Goal: Information Seeking & Learning: Learn about a topic

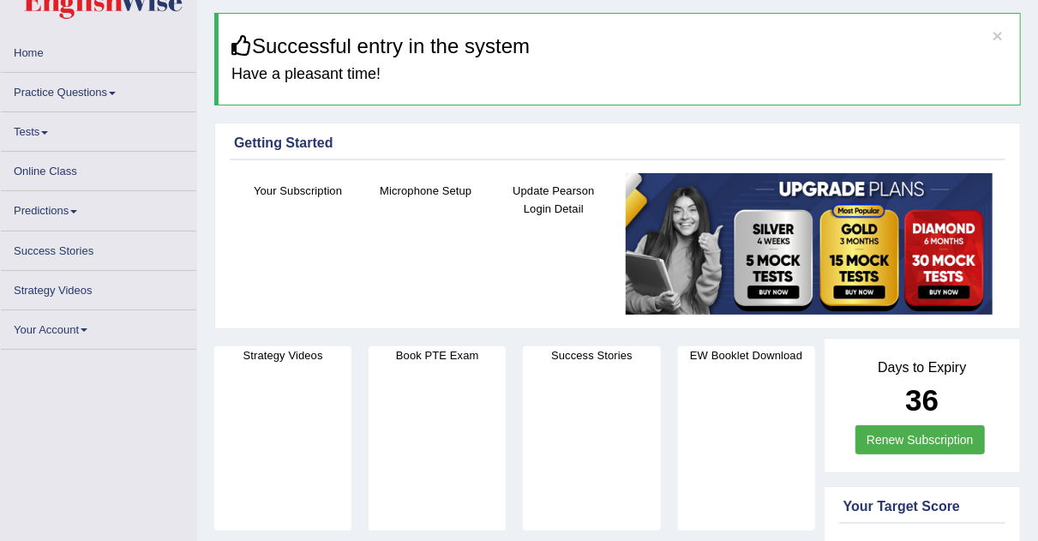
scroll to position [49, 0]
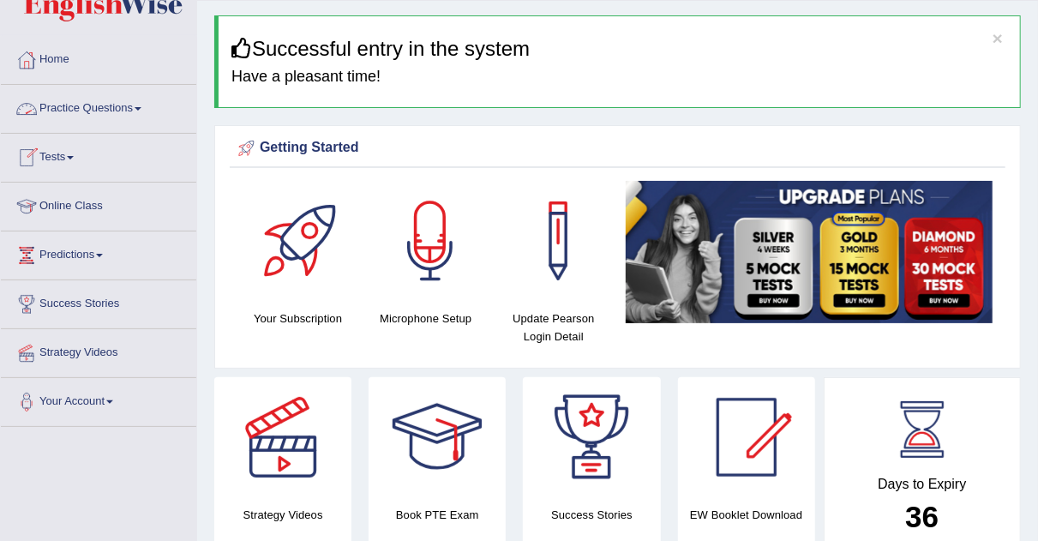
click at [141, 109] on span at bounding box center [138, 108] width 7 height 3
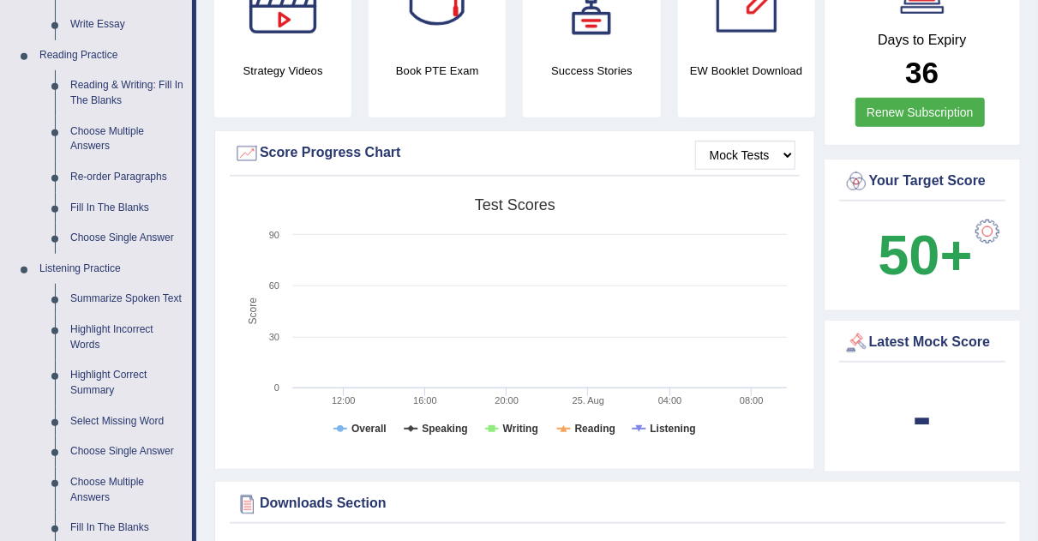
scroll to position [465, 0]
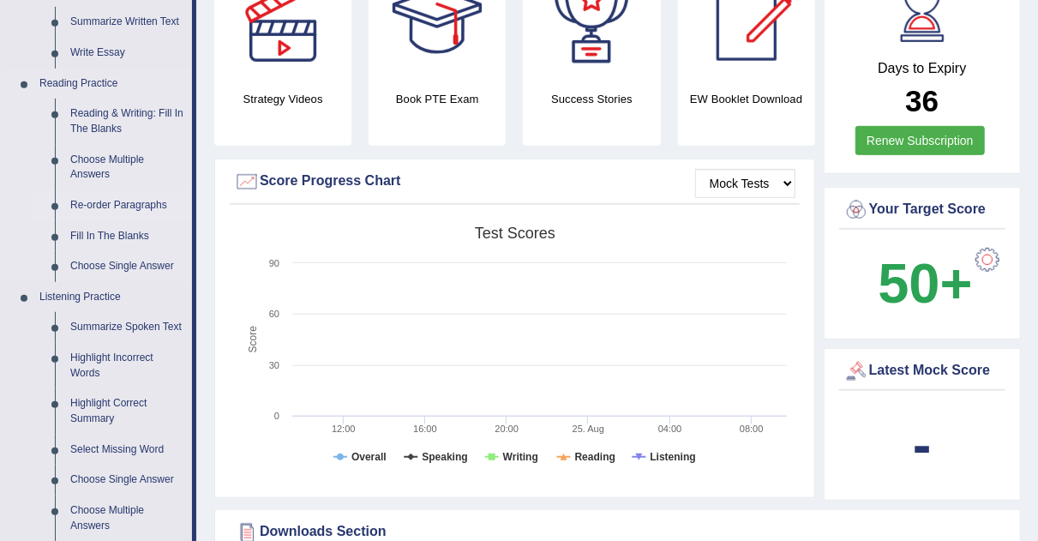
click at [121, 200] on link "Re-order Paragraphs" at bounding box center [127, 205] width 129 height 31
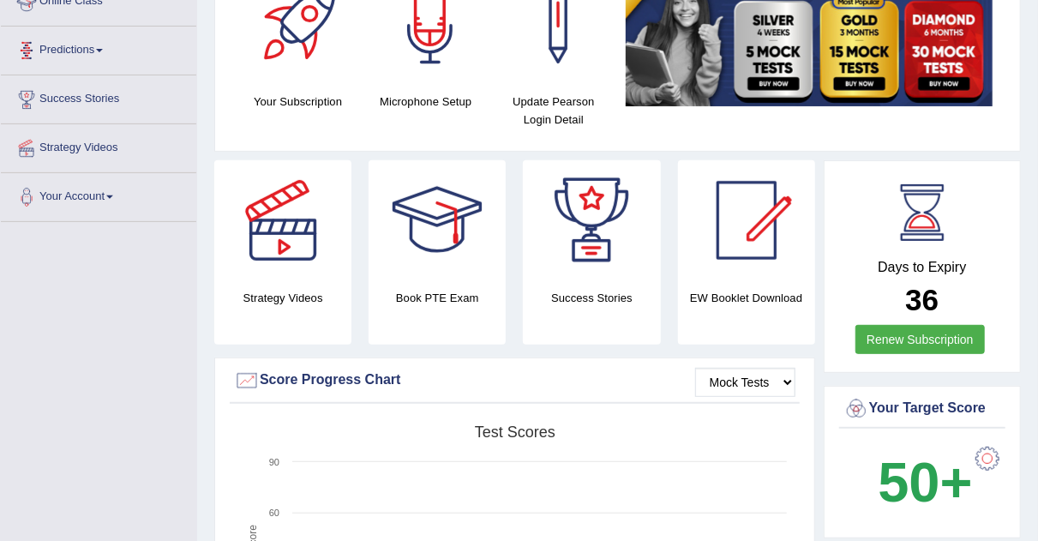
scroll to position [394, 0]
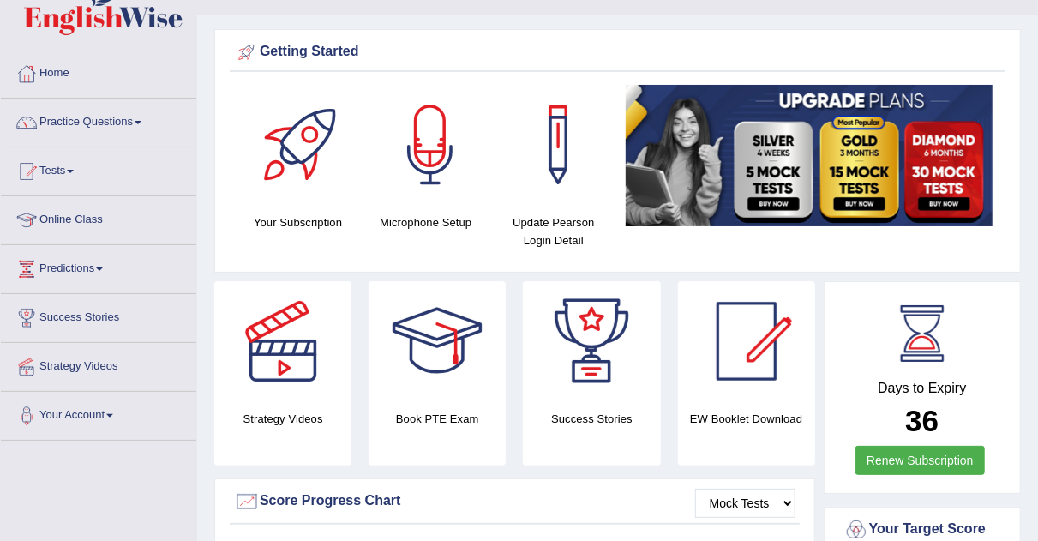
scroll to position [5, 0]
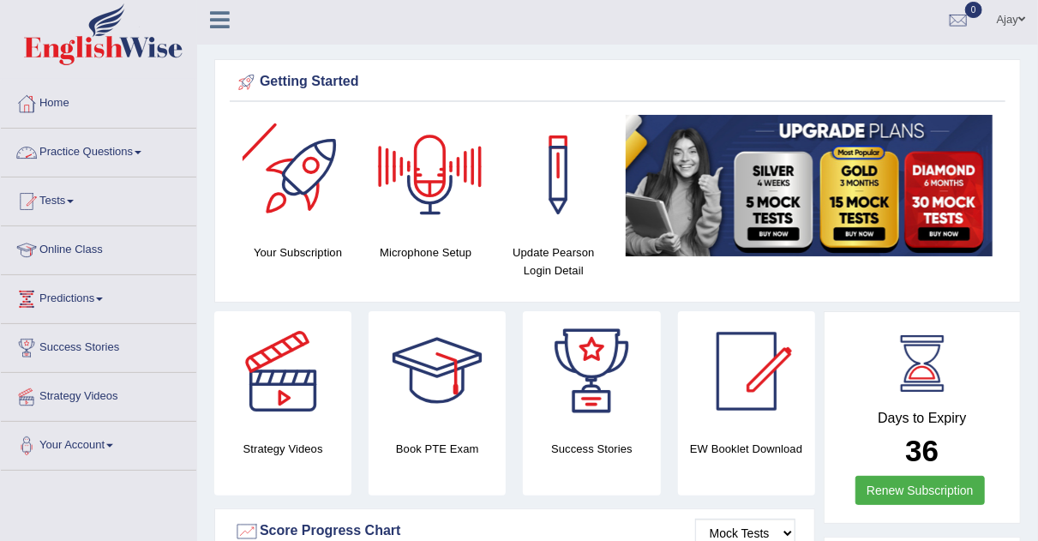
click at [143, 147] on link "Practice Questions" at bounding box center [98, 150] width 195 height 43
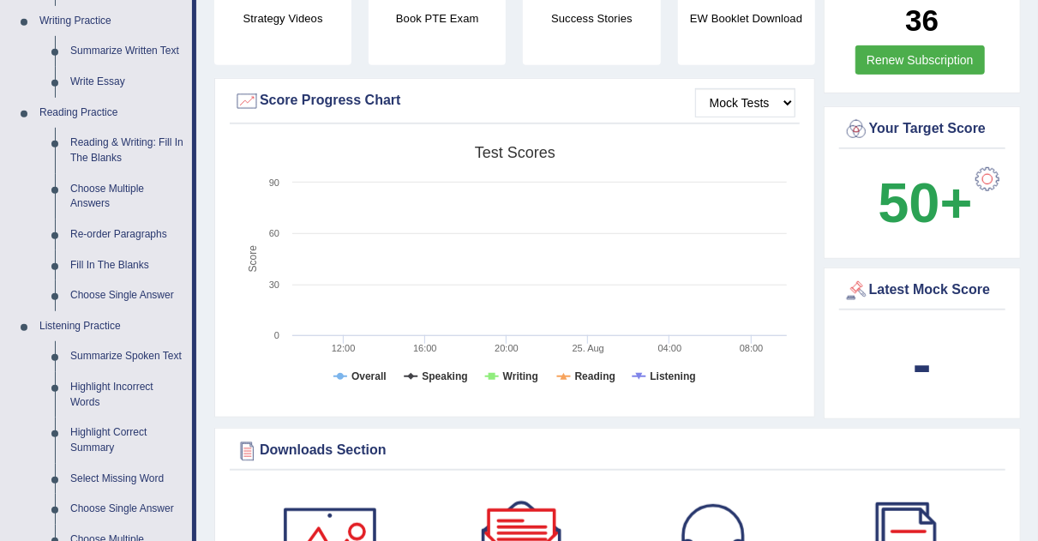
scroll to position [417, 0]
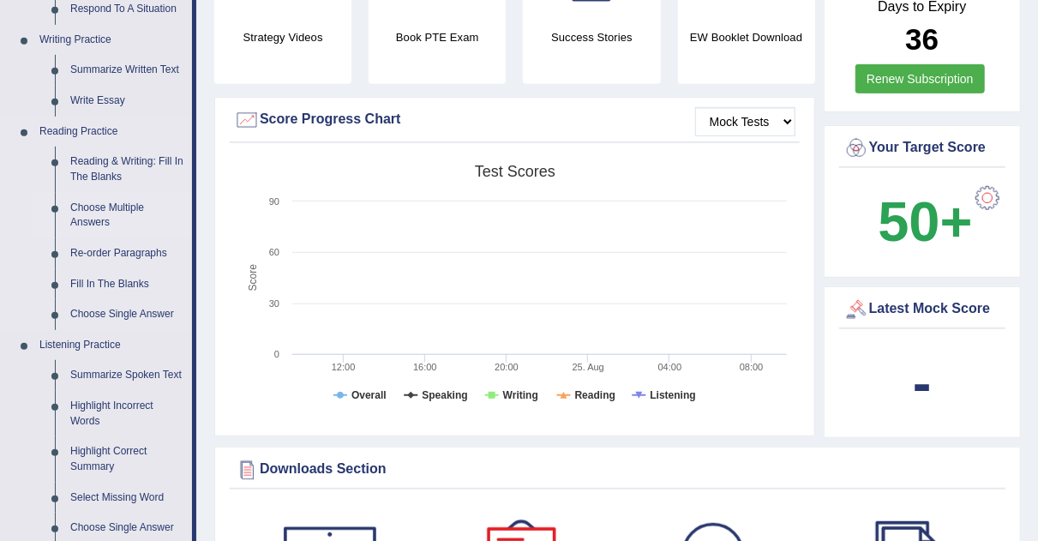
click at [97, 211] on link "Choose Multiple Answers" at bounding box center [127, 215] width 129 height 45
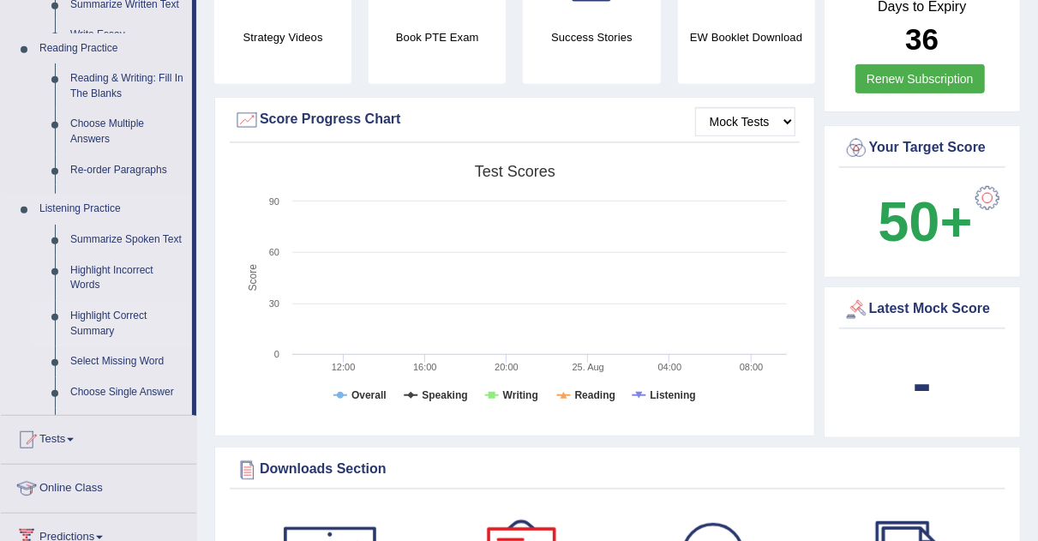
click at [97, 211] on ul "Home Practice Questions Speaking Practice Read Aloud Repeat Sentence Describe I…" at bounding box center [98, 188] width 195 height 1041
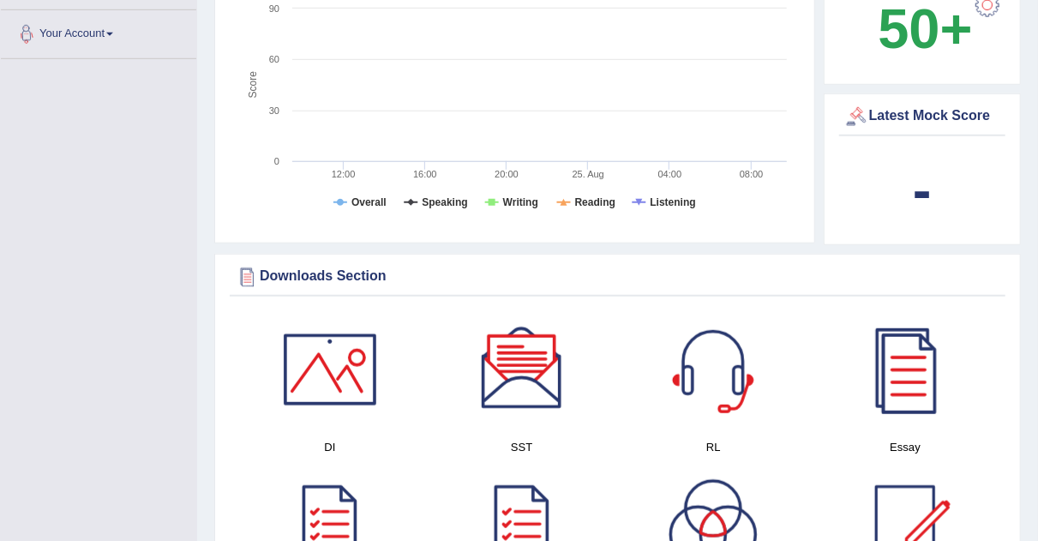
scroll to position [663, 0]
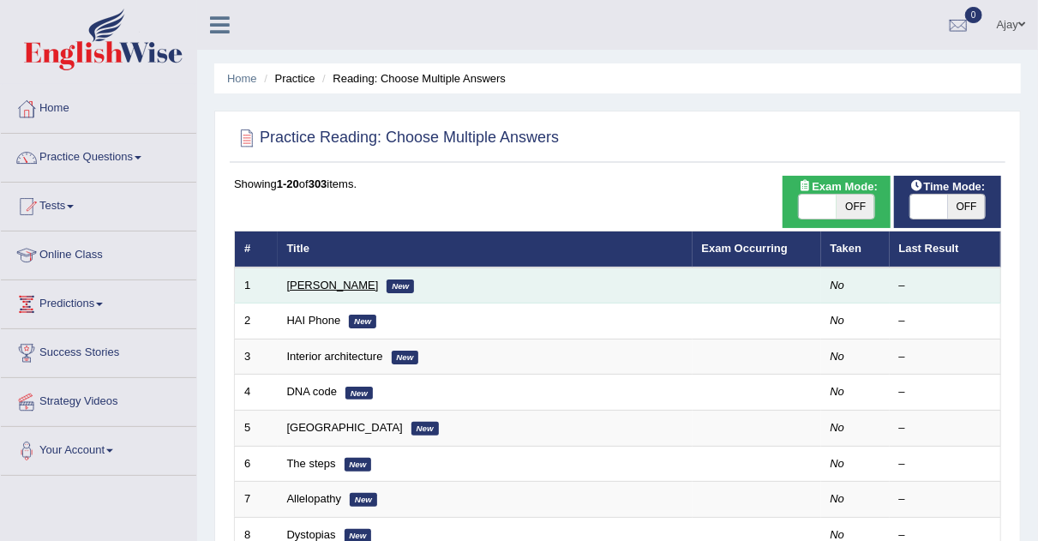
click at [304, 280] on link "[PERSON_NAME]" at bounding box center [333, 285] width 92 height 13
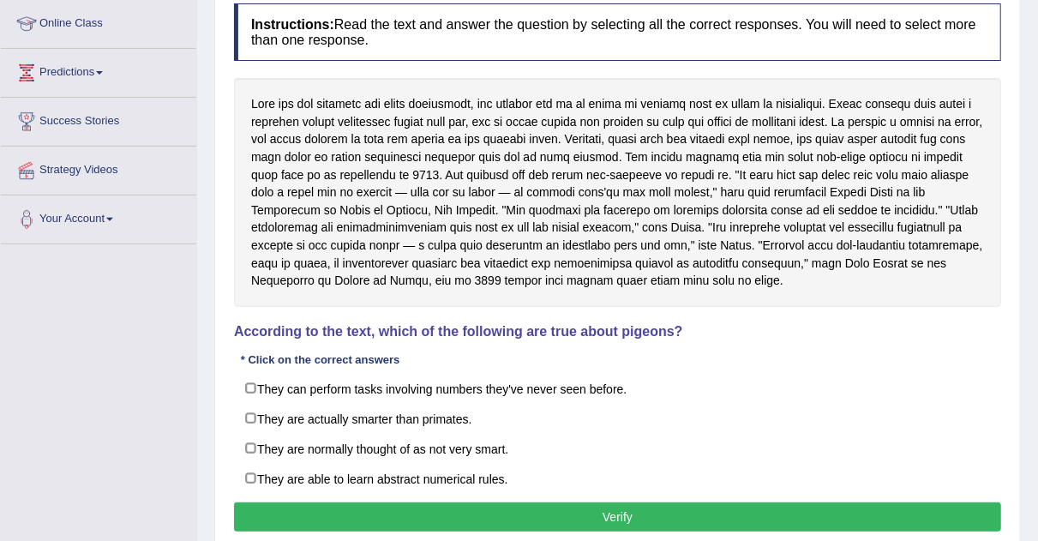
scroll to position [233, 0]
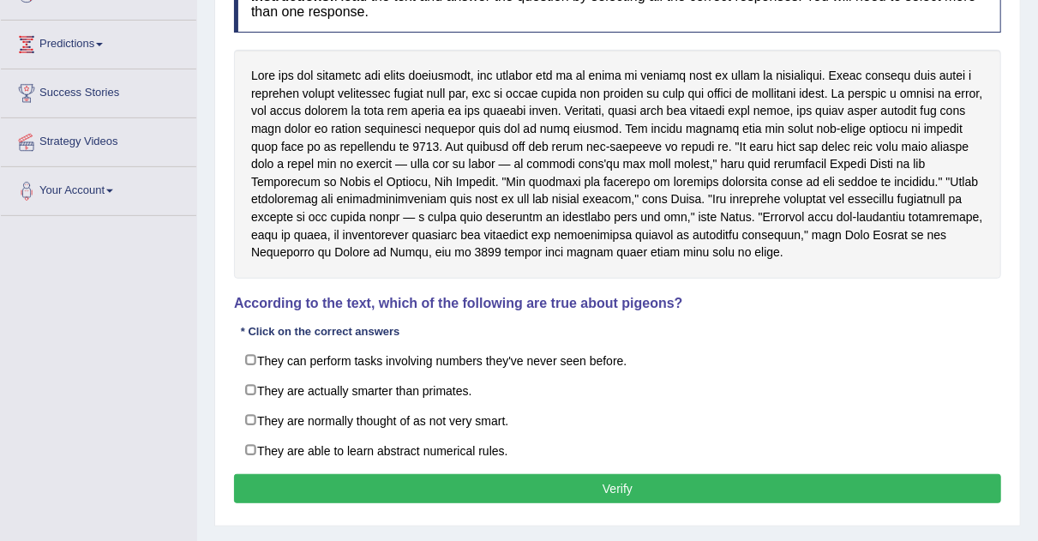
drag, startPoint x: 1050, startPoint y: 181, endPoint x: 1047, endPoint y: 195, distance: 15.0
click at [1037, 195] on html "Toggle navigation Home Practice Questions Speaking Practice Read Aloud Repeat S…" at bounding box center [519, 10] width 1038 height 541
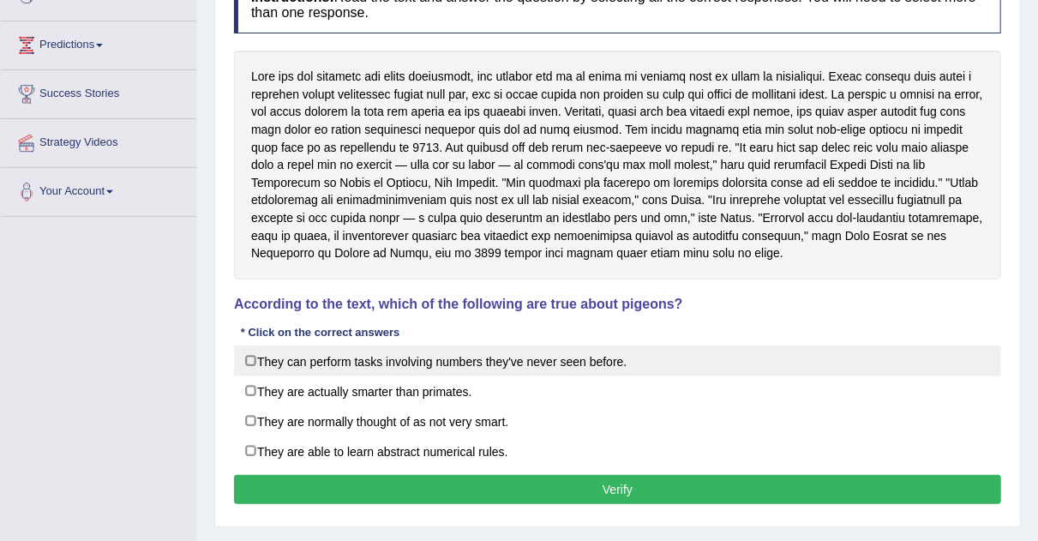
click at [302, 350] on label "They can perform tasks involving numbers they've never seen before." at bounding box center [617, 361] width 767 height 31
checkbox input "true"
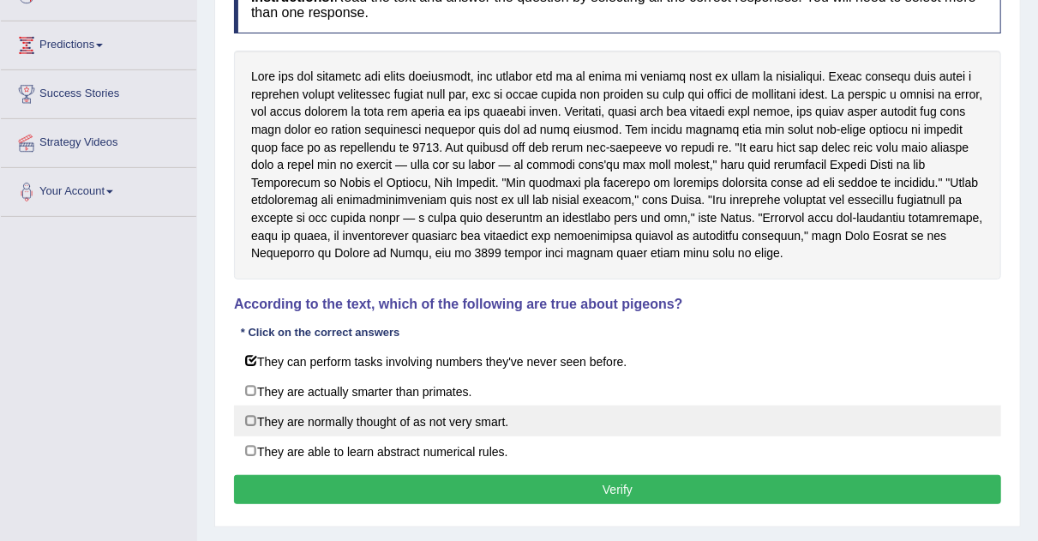
click at [282, 414] on label "They are normally thought of as not very smart." at bounding box center [617, 421] width 767 height 31
checkbox input "true"
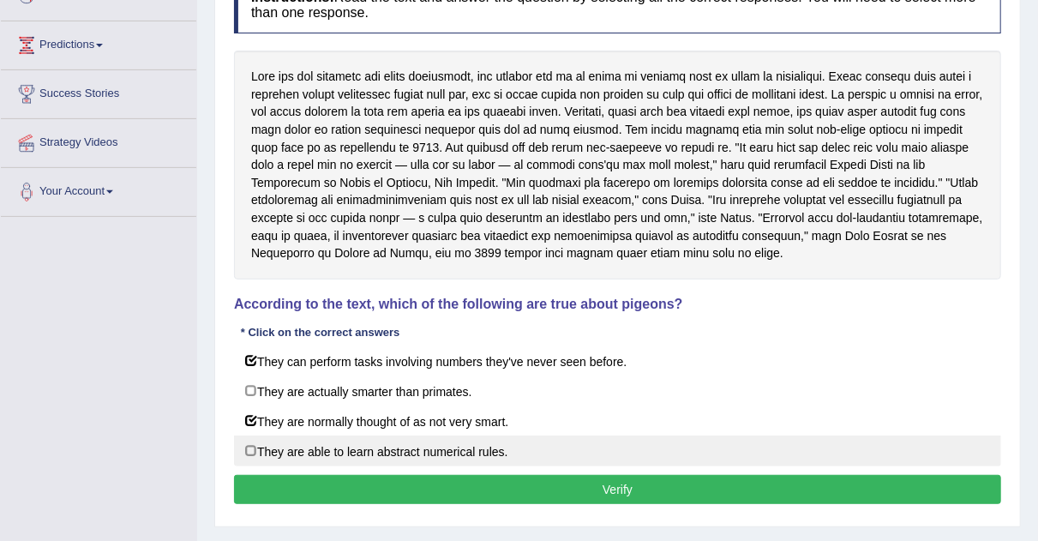
click at [275, 441] on label "They are able to learn abstract numerical rules." at bounding box center [617, 451] width 767 height 31
checkbox input "true"
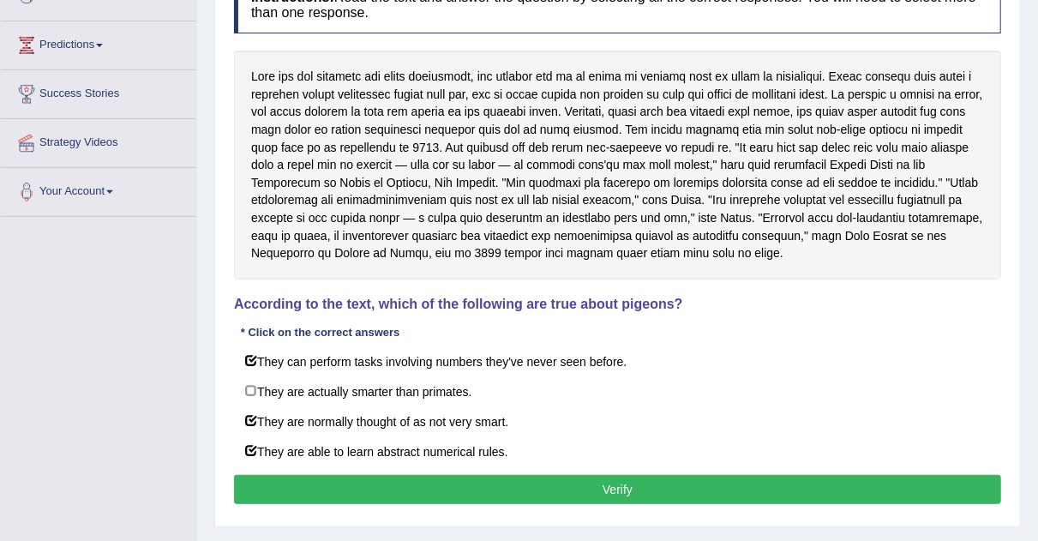
click at [332, 482] on button "Verify" at bounding box center [617, 489] width 767 height 29
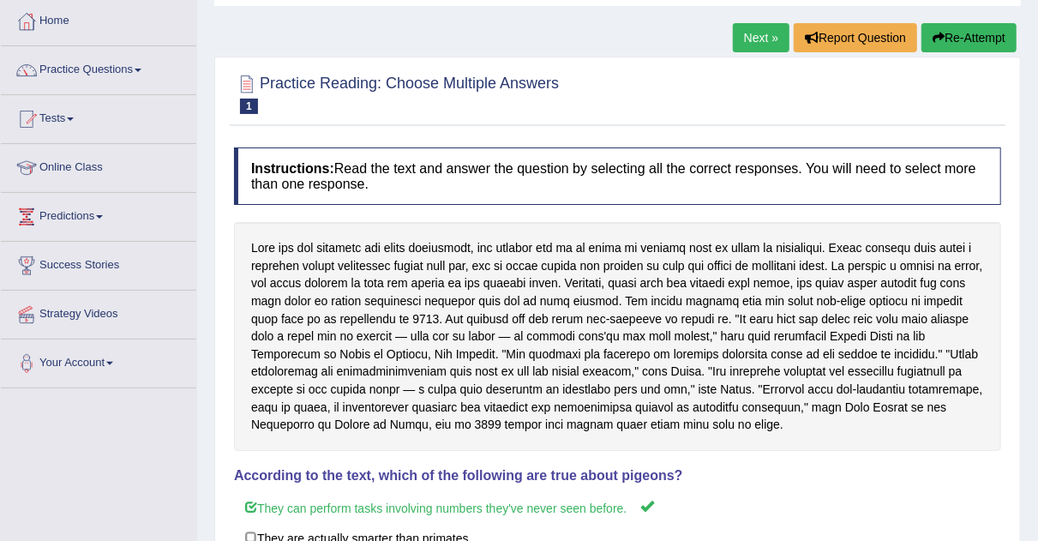
scroll to position [86, 0]
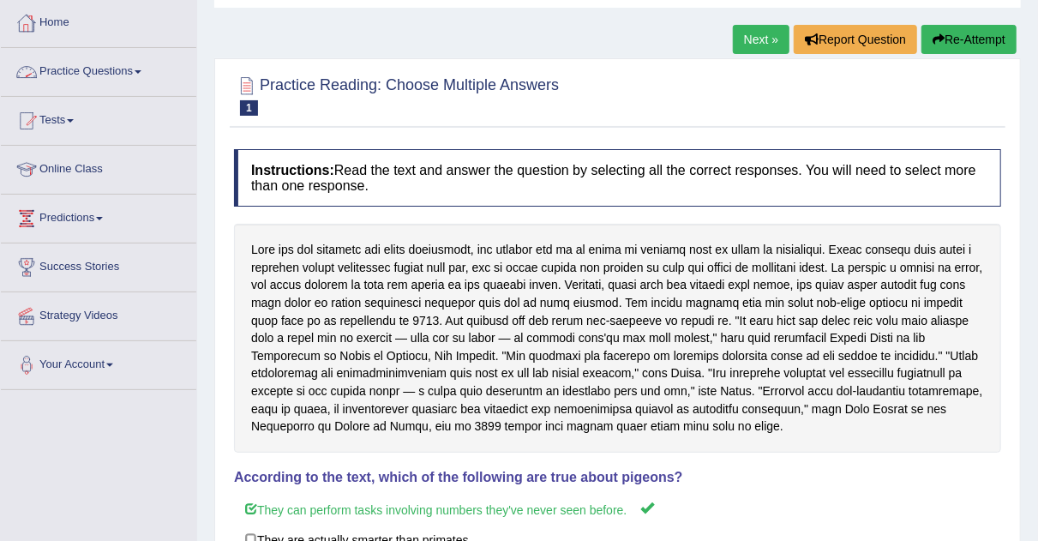
click at [145, 65] on link "Practice Questions" at bounding box center [98, 69] width 195 height 43
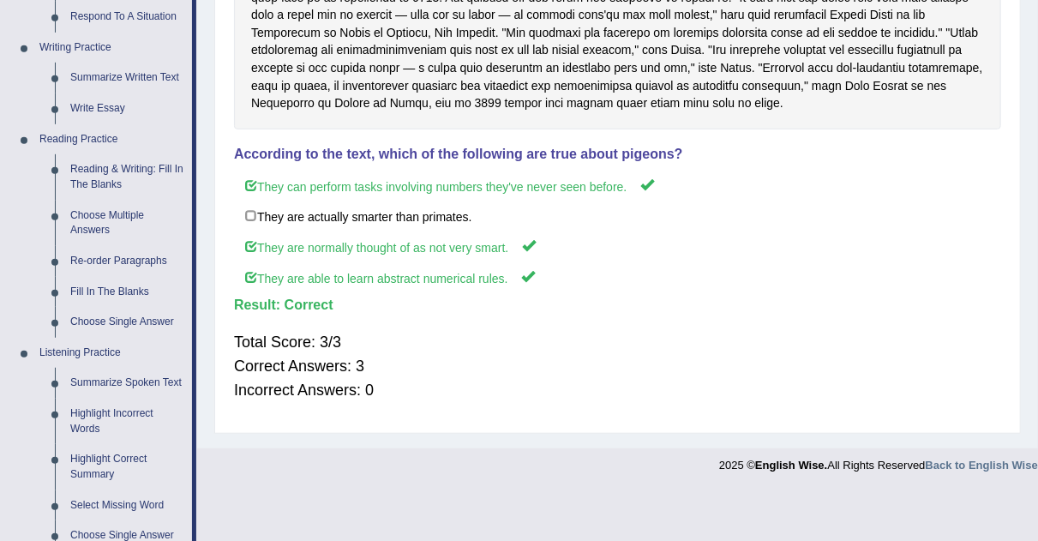
scroll to position [403, 0]
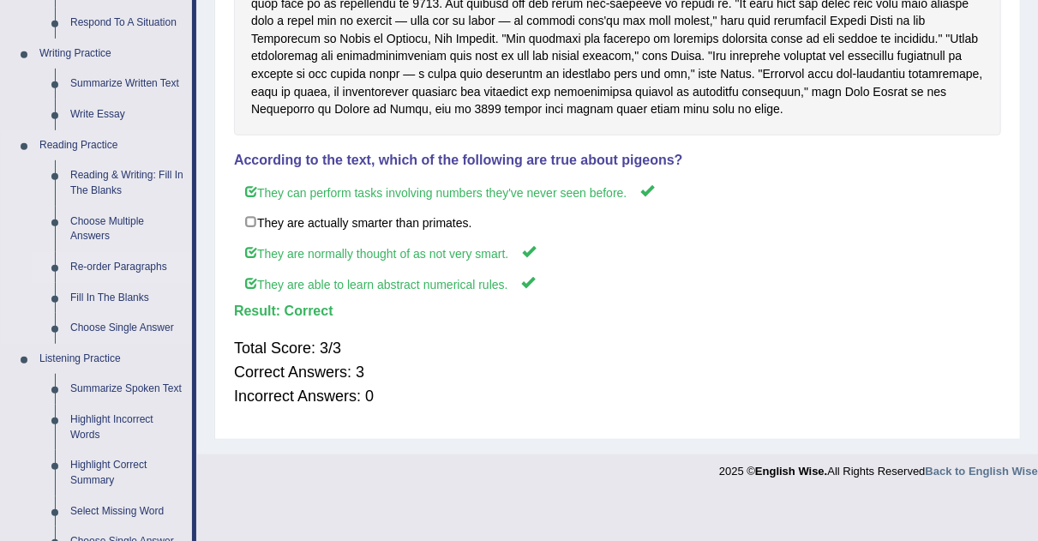
click at [147, 266] on link "Re-order Paragraphs" at bounding box center [127, 267] width 129 height 31
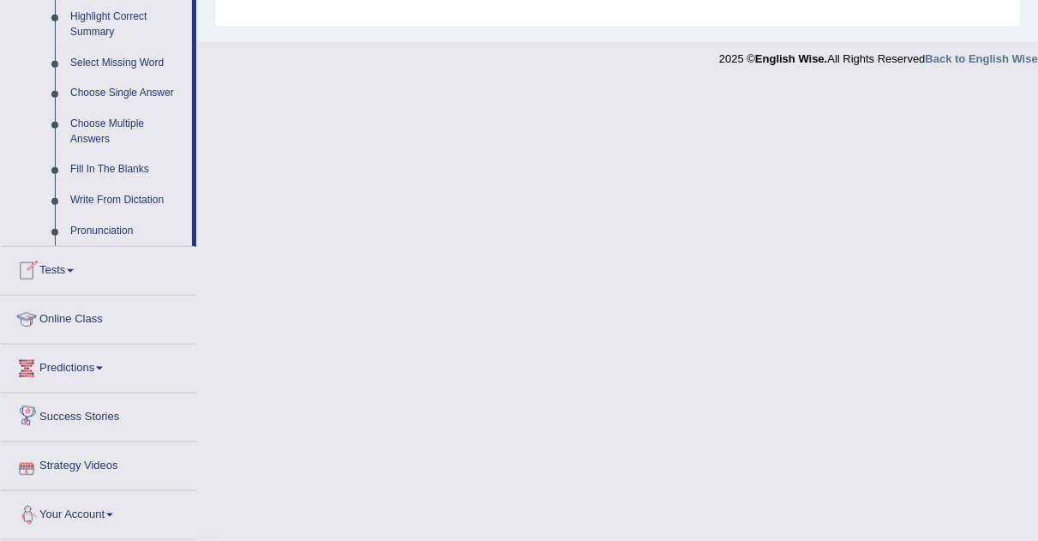
scroll to position [848, 0]
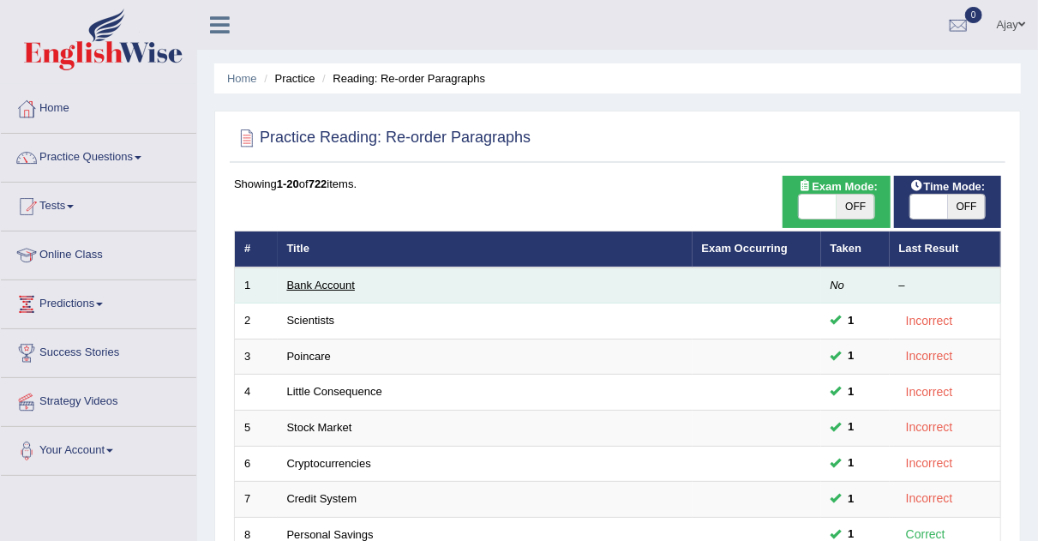
click at [335, 285] on link "Bank Account" at bounding box center [321, 285] width 69 height 13
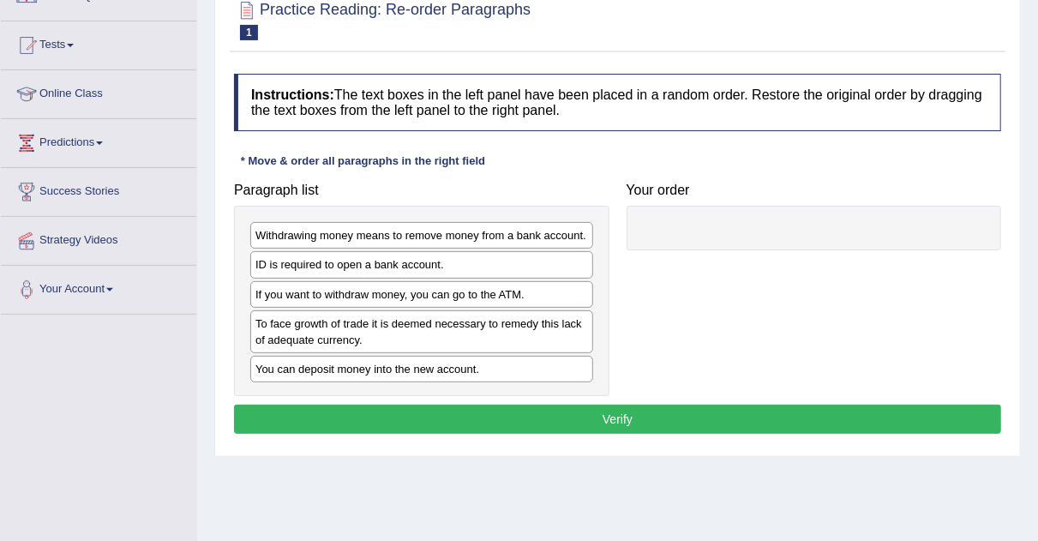
scroll to position [165, 0]
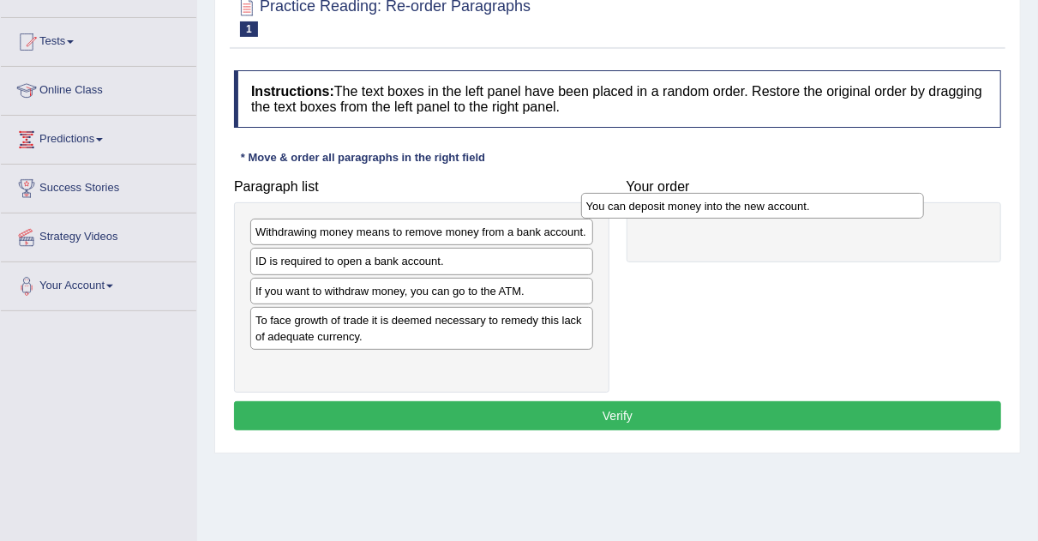
drag, startPoint x: 429, startPoint y: 363, endPoint x: 760, endPoint y: 206, distance: 367.0
click at [760, 206] on div "You can deposit money into the new account." at bounding box center [753, 206] width 344 height 26
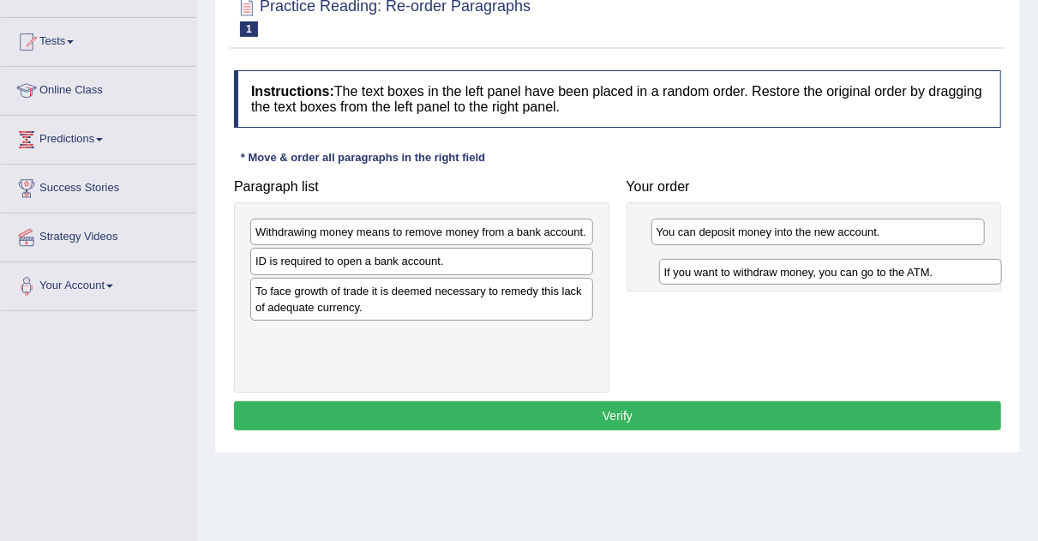
drag, startPoint x: 319, startPoint y: 290, endPoint x: 716, endPoint y: 266, distance: 397.7
click at [716, 266] on div "If you want to withdraw money, you can go to the ATM." at bounding box center [831, 272] width 344 height 26
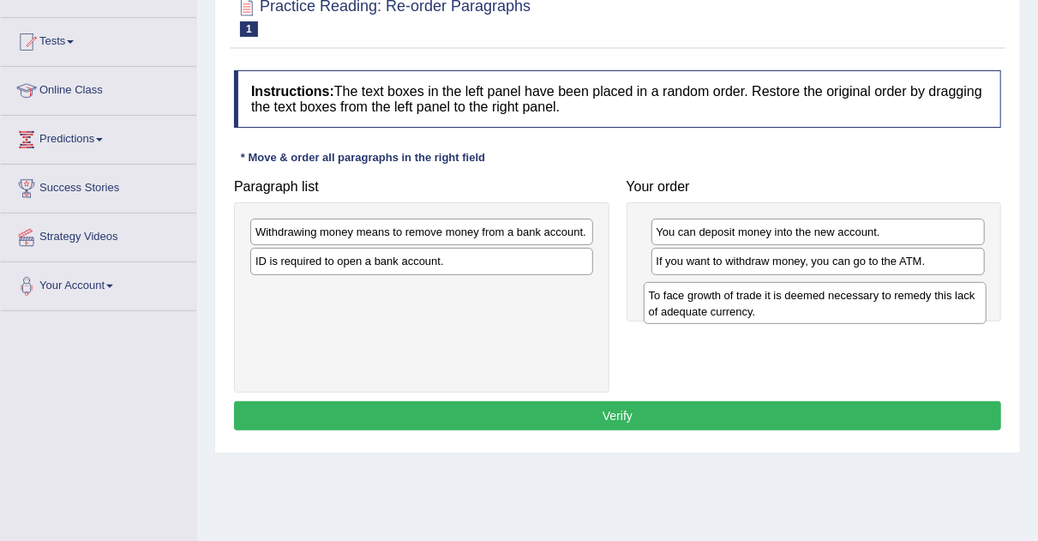
drag, startPoint x: 355, startPoint y: 292, endPoint x: 739, endPoint y: 299, distance: 384.2
click at [739, 299] on div "To face growth of trade it is deemed necessary to remedy this lack of adequate …" at bounding box center [816, 303] width 344 height 43
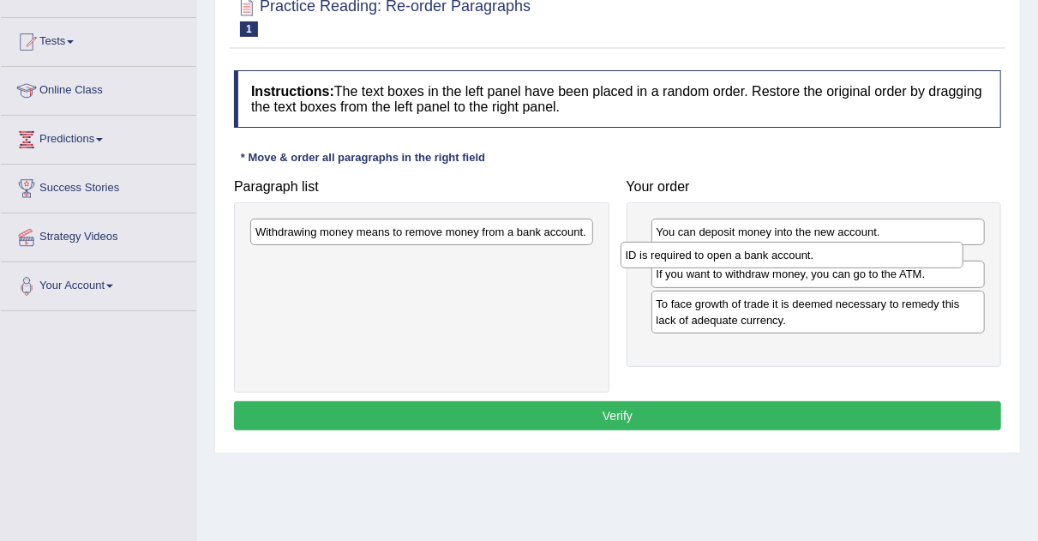
drag, startPoint x: 290, startPoint y: 261, endPoint x: 660, endPoint y: 255, distance: 370.4
click at [660, 255] on div "ID is required to open a bank account." at bounding box center [793, 255] width 344 height 26
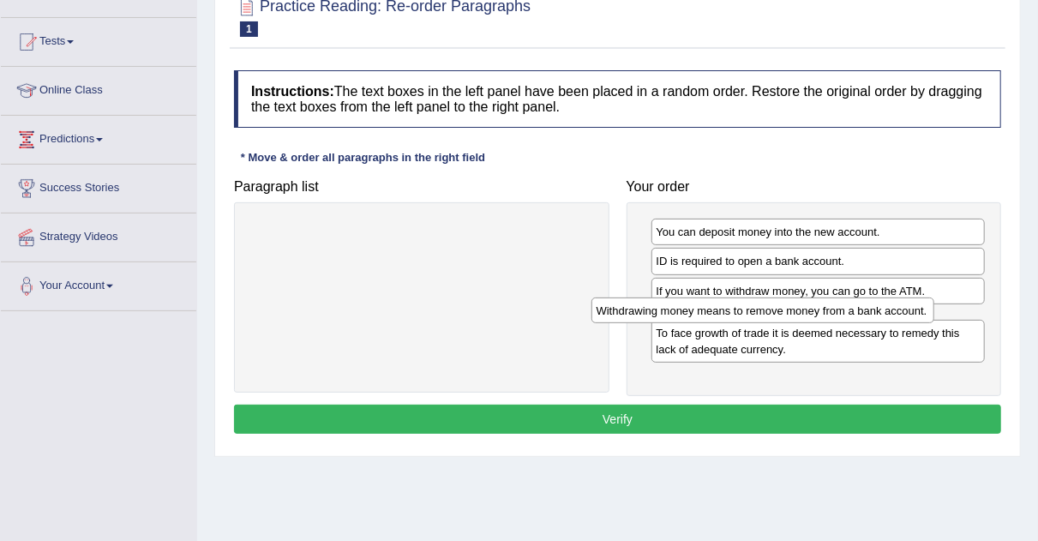
drag, startPoint x: 356, startPoint y: 235, endPoint x: 697, endPoint y: 312, distance: 349.8
click at [697, 312] on div "Withdrawing money means to remove money from a bank account." at bounding box center [764, 311] width 344 height 26
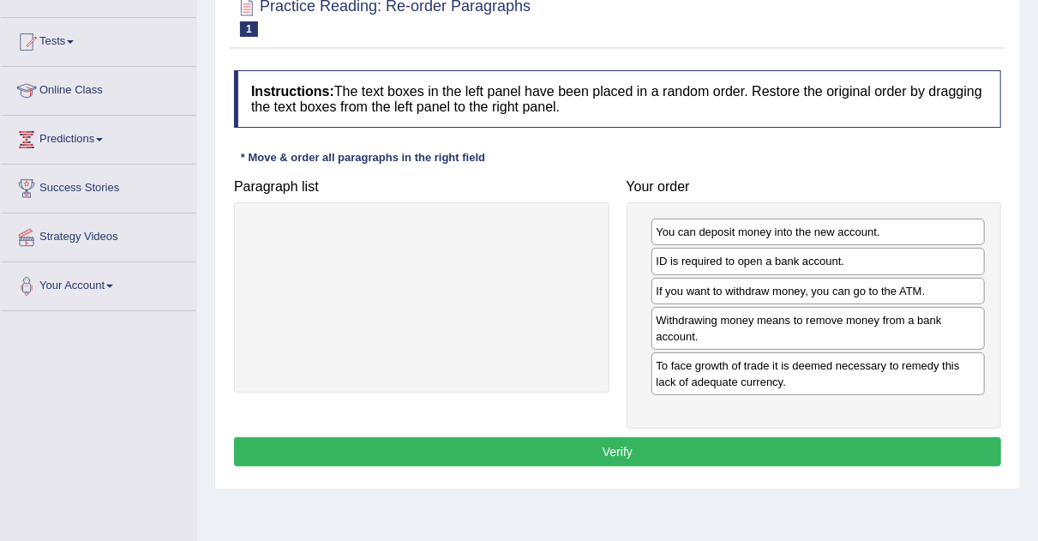
click at [708, 448] on button "Verify" at bounding box center [617, 451] width 767 height 29
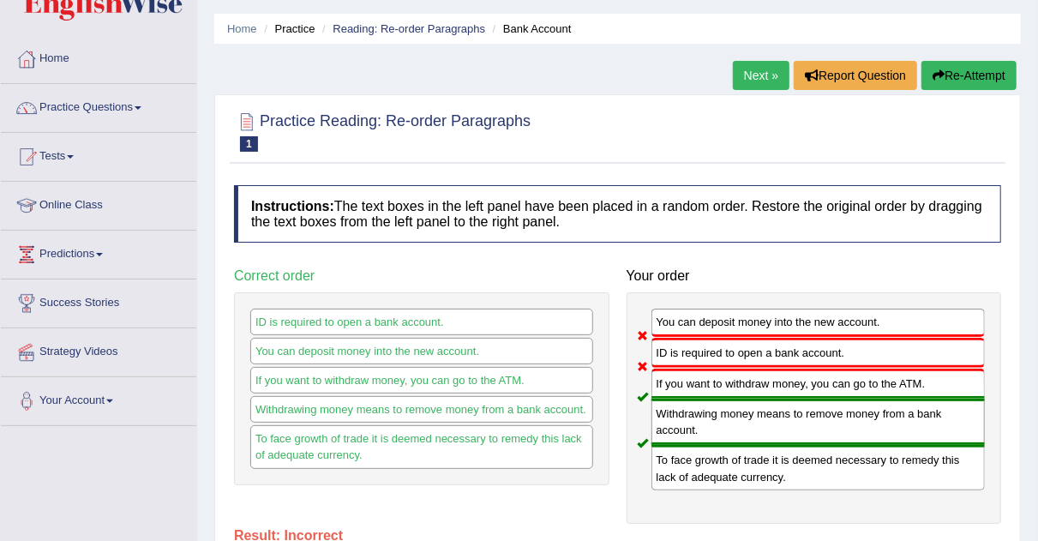
scroll to position [0, 0]
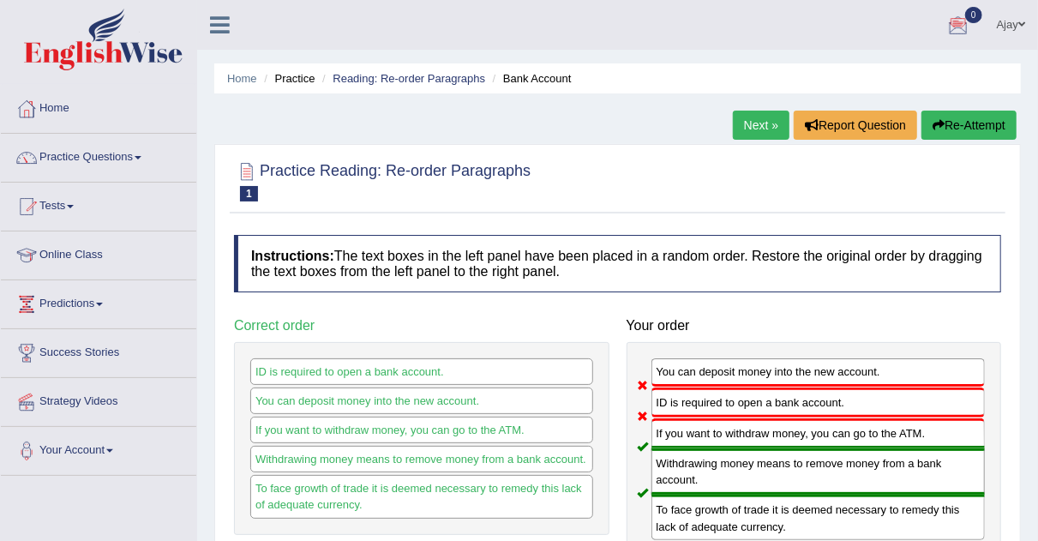
click at [748, 115] on link "Next »" at bounding box center [761, 125] width 57 height 29
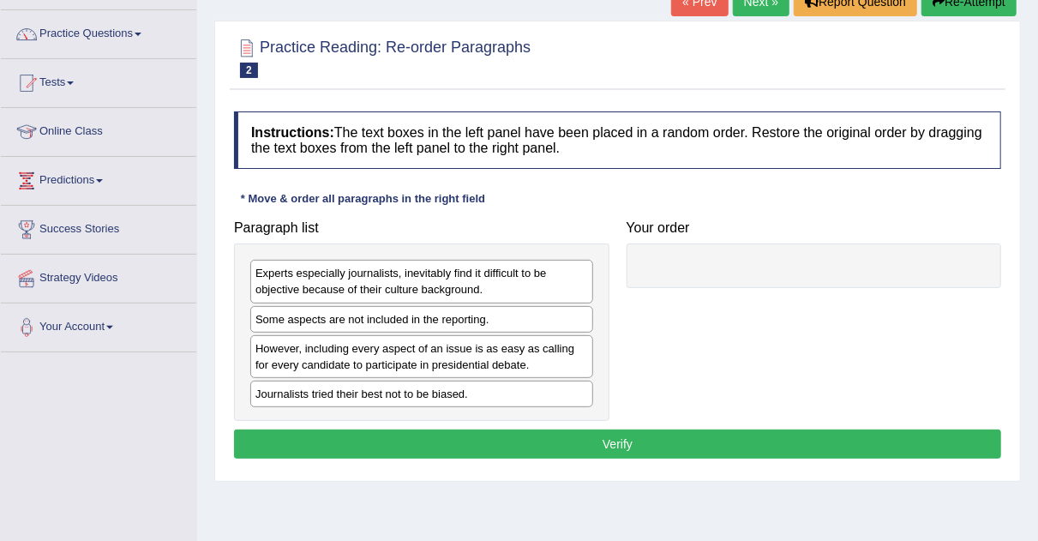
scroll to position [125, 0]
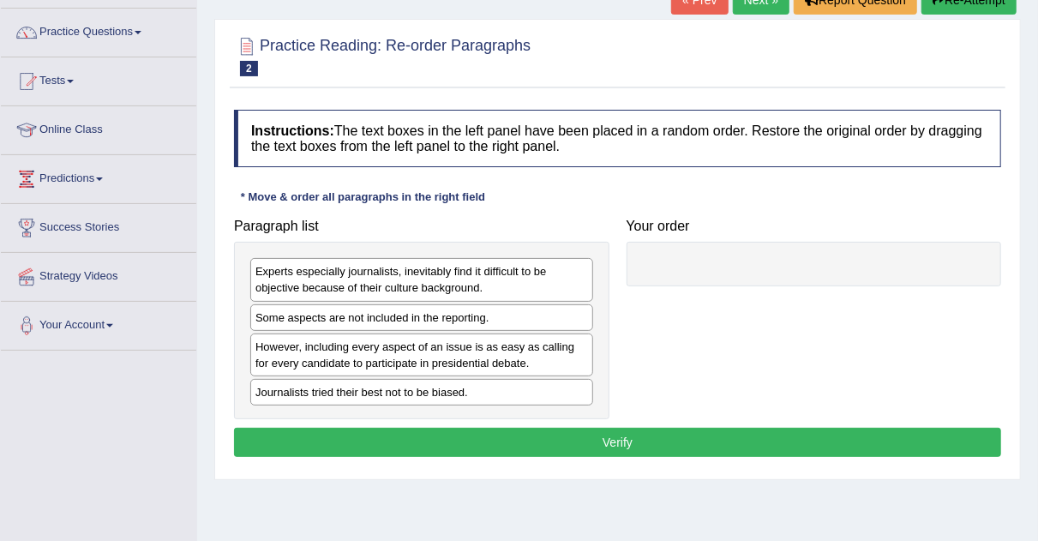
drag, startPoint x: 1050, startPoint y: 158, endPoint x: 1051, endPoint y: 230, distance: 72.0
click at [1038, 230] on html "Toggle navigation Home Practice Questions Speaking Practice Read Aloud Repeat S…" at bounding box center [519, 145] width 1038 height 541
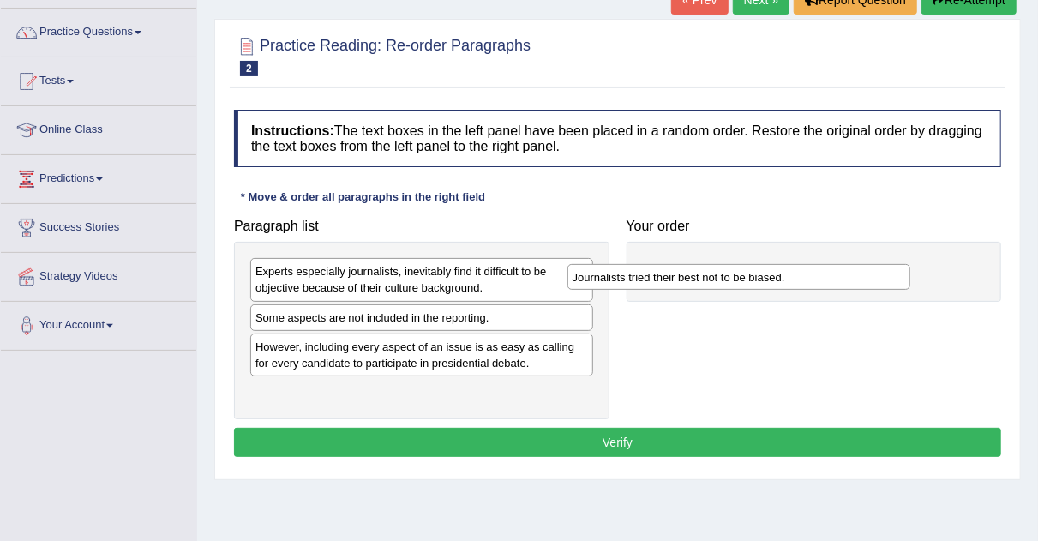
drag, startPoint x: 358, startPoint y: 391, endPoint x: 673, endPoint y: 278, distance: 335.2
click at [673, 278] on div "Journalists tried their best not to be biased." at bounding box center [740, 277] width 344 height 26
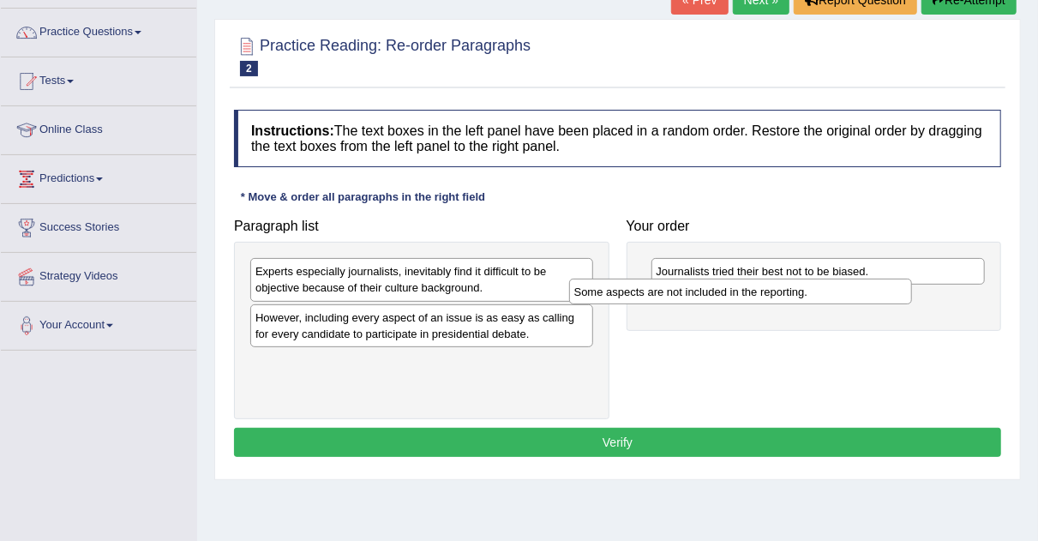
drag, startPoint x: 419, startPoint y: 324, endPoint x: 738, endPoint y: 298, distance: 320.0
click at [738, 298] on div "Some aspects are not included in the reporting." at bounding box center [741, 292] width 344 height 26
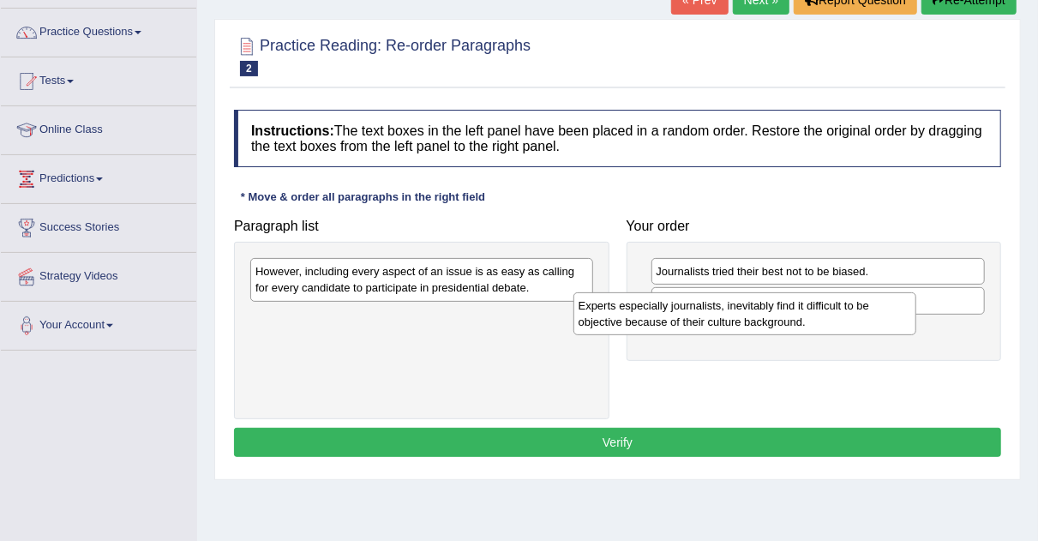
drag, startPoint x: 473, startPoint y: 290, endPoint x: 796, endPoint y: 321, distance: 324.7
click at [796, 321] on div "Experts especially journalists, inevitably find it difficult to be objective be…" at bounding box center [746, 313] width 344 height 43
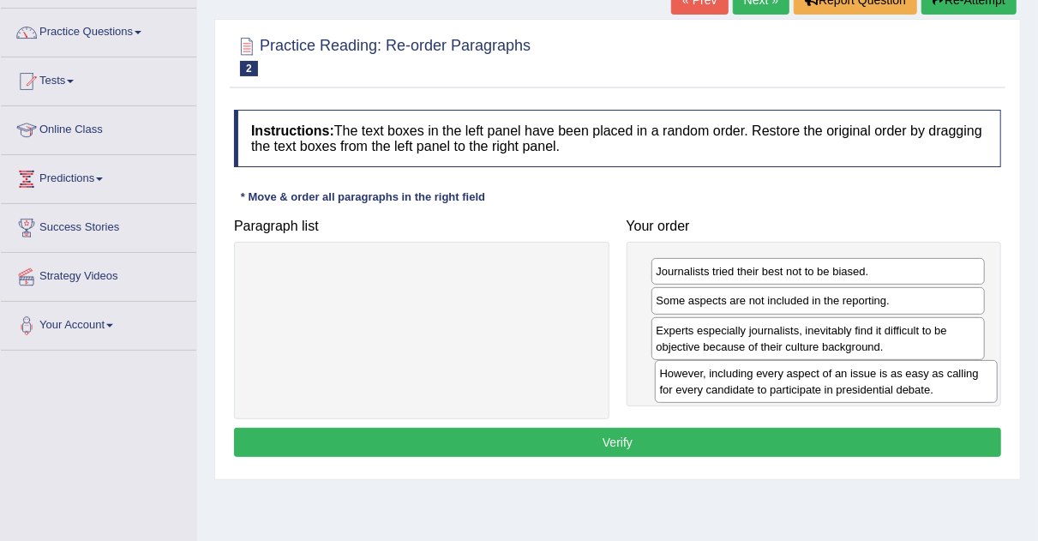
drag, startPoint x: 438, startPoint y: 285, endPoint x: 836, endPoint y: 386, distance: 410.5
click at [836, 386] on div "However, including every aspect of an issue is as easy as calling for every can…" at bounding box center [827, 381] width 344 height 43
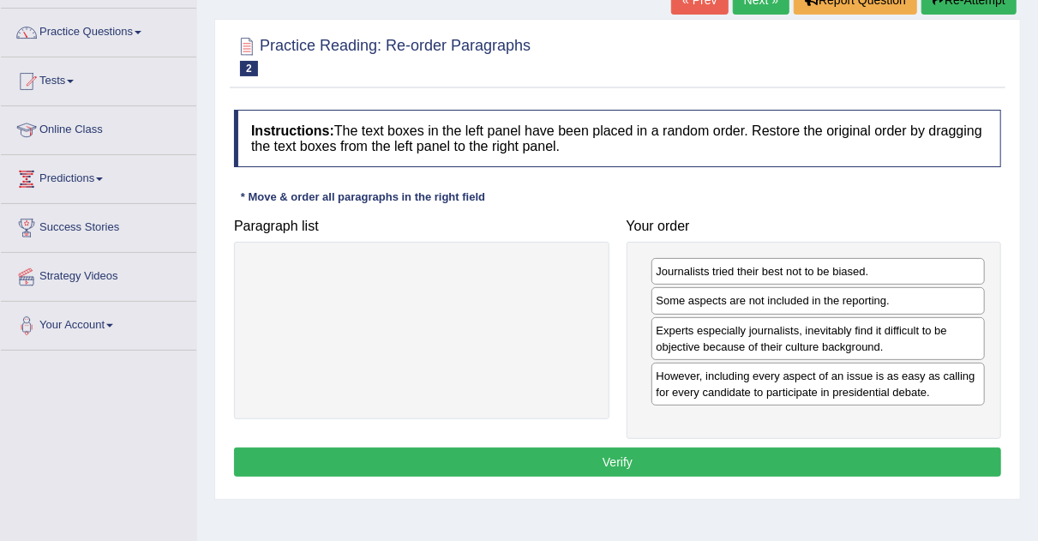
click at [751, 461] on button "Verify" at bounding box center [617, 462] width 767 height 29
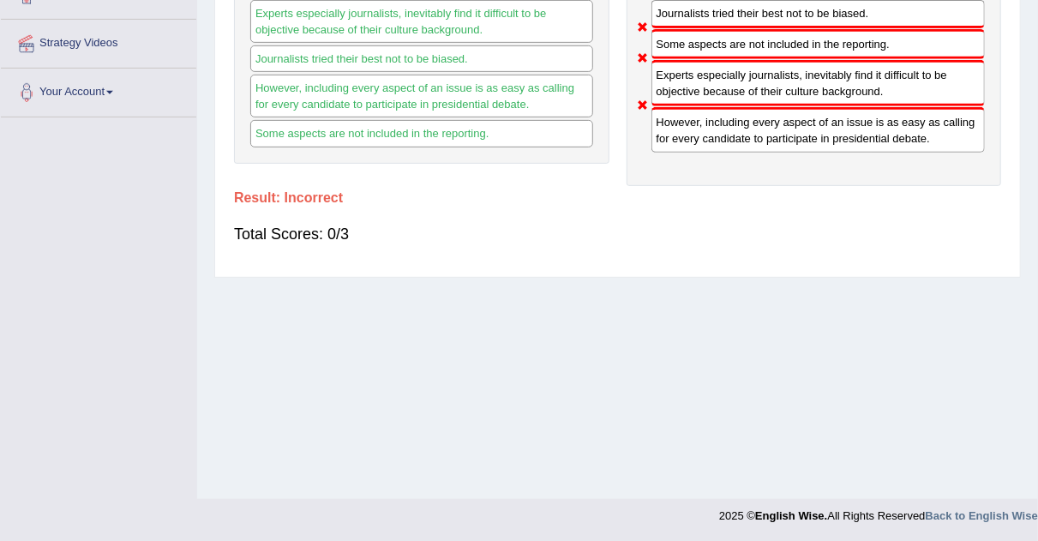
scroll to position [0, 0]
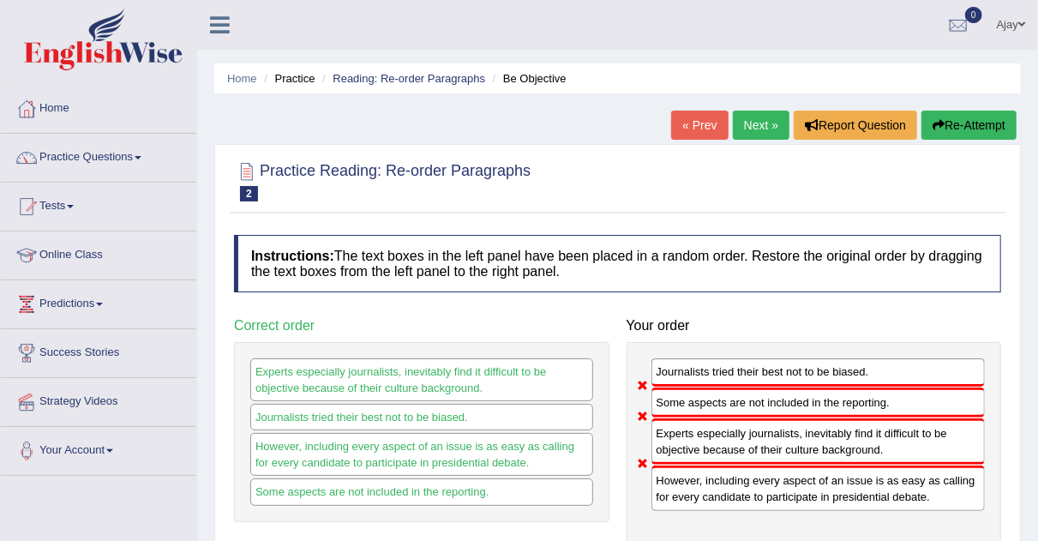
click at [747, 120] on link "Next »" at bounding box center [761, 125] width 57 height 29
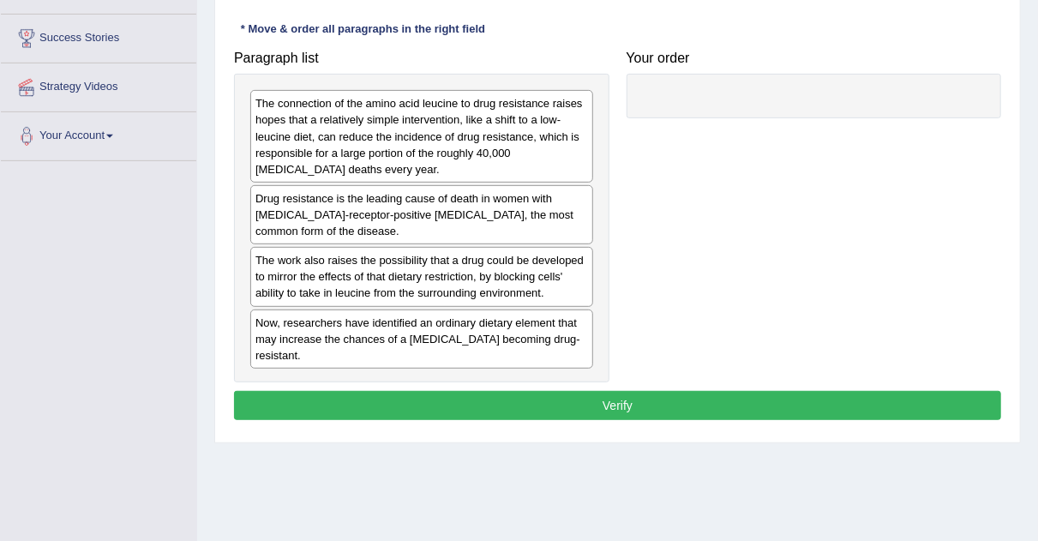
scroll to position [313, 0]
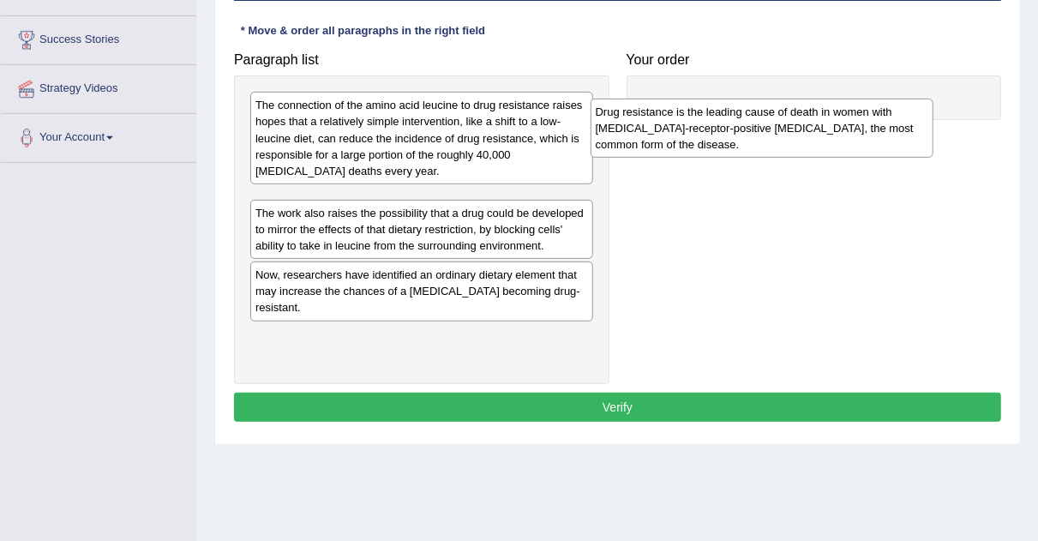
drag, startPoint x: 401, startPoint y: 230, endPoint x: 747, endPoint y: 137, distance: 357.7
click at [747, 137] on div "Drug resistance is the leading cause of death in women with [MEDICAL_DATA]-rece…" at bounding box center [763, 128] width 344 height 59
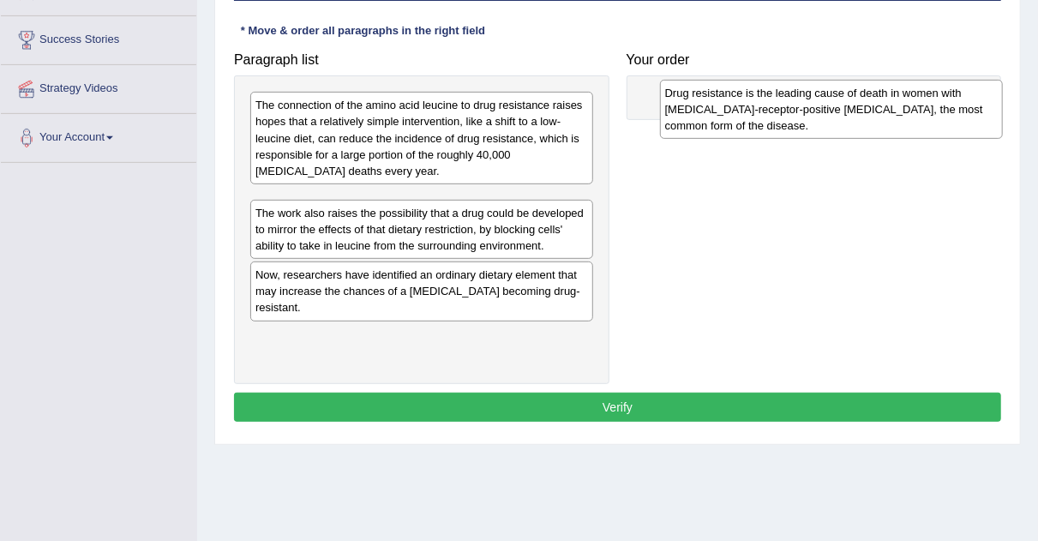
drag, startPoint x: 385, startPoint y: 230, endPoint x: 795, endPoint y: 124, distance: 423.2
click at [795, 124] on div "Drug resistance is the leading cause of death in women with [MEDICAL_DATA]-rece…" at bounding box center [832, 109] width 344 height 59
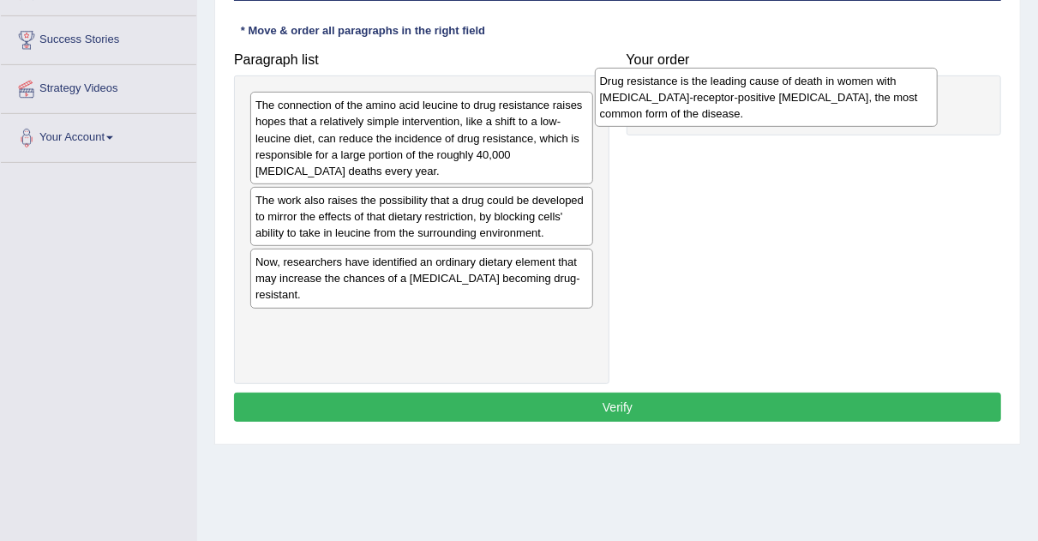
drag, startPoint x: 433, startPoint y: 206, endPoint x: 778, endPoint y: 87, distance: 364.4
click at [778, 87] on div "Drug resistance is the leading cause of death in women with [MEDICAL_DATA]-rece…" at bounding box center [767, 97] width 344 height 59
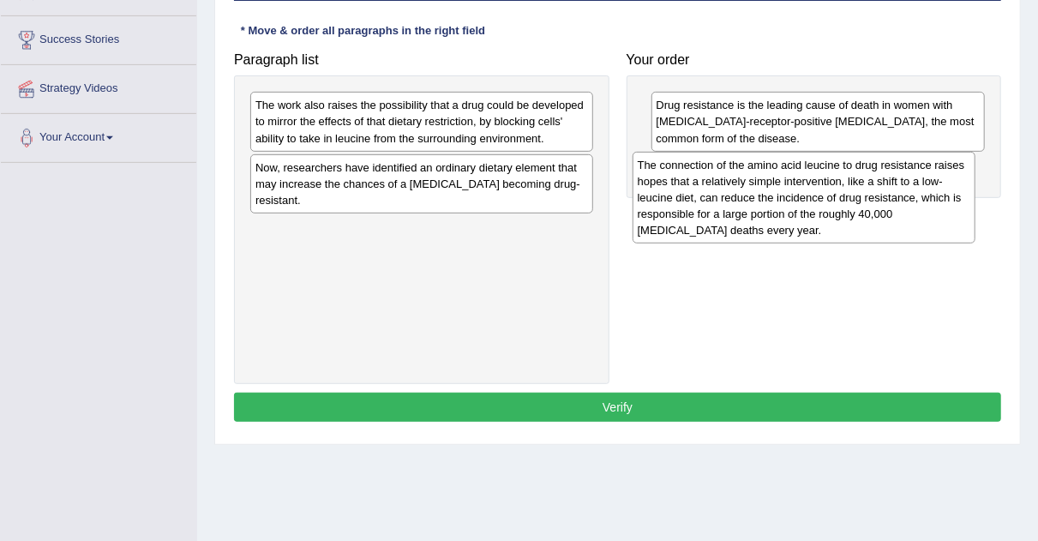
drag, startPoint x: 306, startPoint y: 135, endPoint x: 687, endPoint y: 192, distance: 384.8
click at [687, 192] on div "The connection of the amino acid leucine to drug resistance raises hopes that a…" at bounding box center [805, 198] width 344 height 92
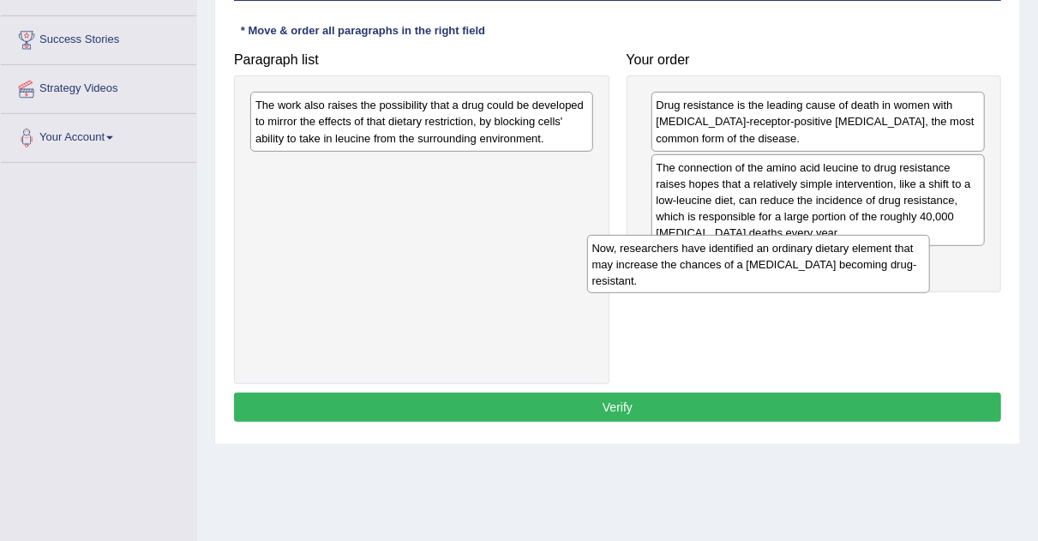
drag, startPoint x: 370, startPoint y: 178, endPoint x: 708, endPoint y: 260, distance: 347.5
click at [708, 260] on div "Now, researchers have identified an ordinary dietary element that may increase …" at bounding box center [759, 264] width 344 height 59
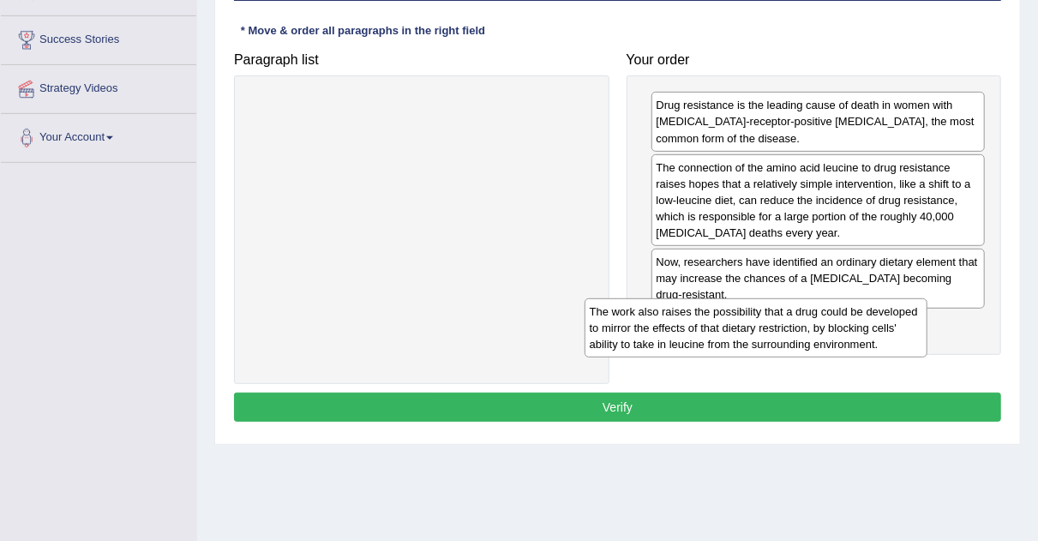
drag, startPoint x: 395, startPoint y: 130, endPoint x: 731, endPoint y: 338, distance: 395.0
click at [731, 338] on div "The work also raises the possibility that a drug could be developed to mirror t…" at bounding box center [757, 327] width 344 height 59
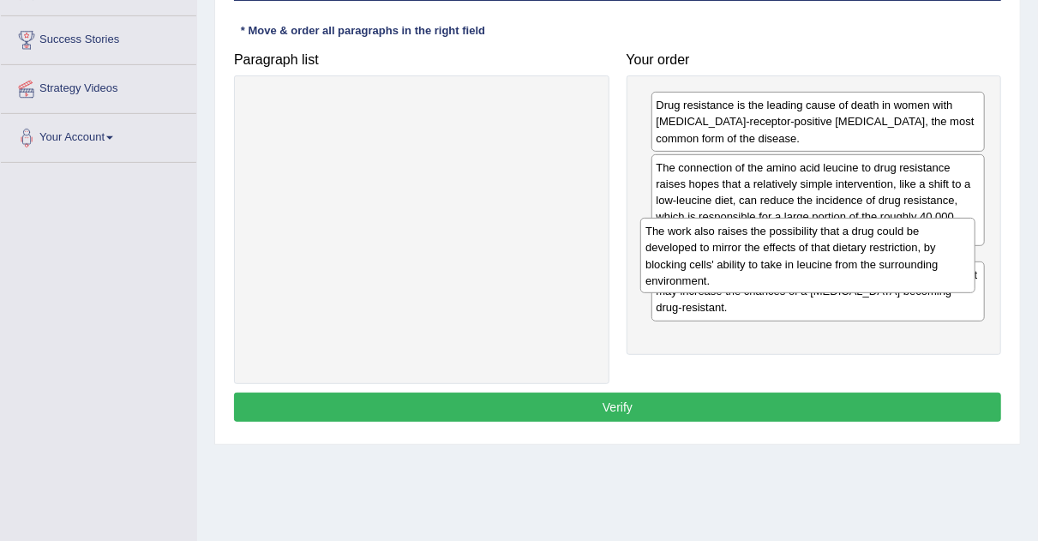
drag, startPoint x: 731, startPoint y: 338, endPoint x: 720, endPoint y: 246, distance: 92.4
click at [720, 246] on div "The work also raises the possibility that a drug could be developed to mirror t…" at bounding box center [807, 255] width 335 height 75
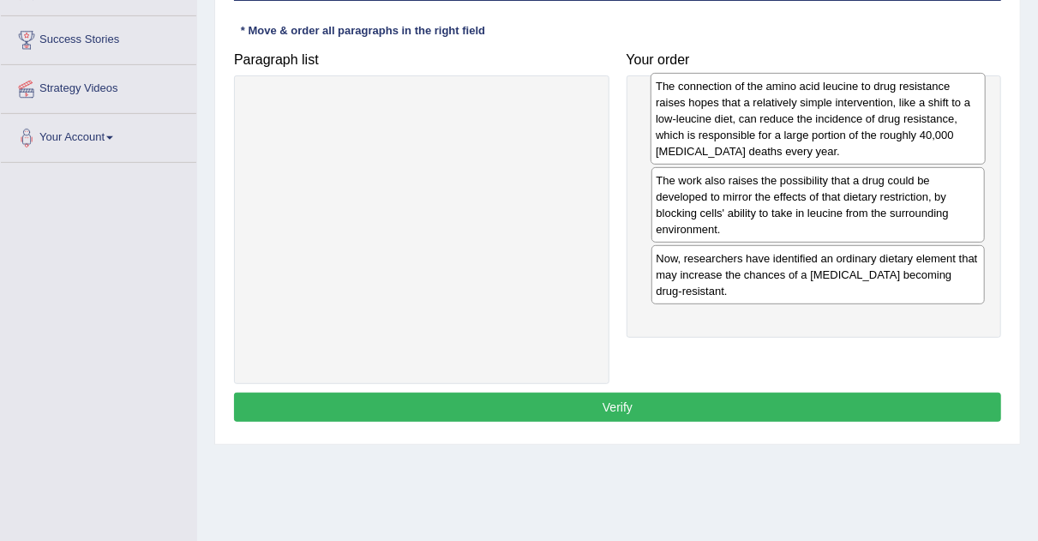
drag, startPoint x: 731, startPoint y: 225, endPoint x: 731, endPoint y: 142, distance: 82.3
click at [731, 142] on div "The connection of the amino acid leucine to drug resistance raises hopes that a…" at bounding box center [818, 119] width 335 height 92
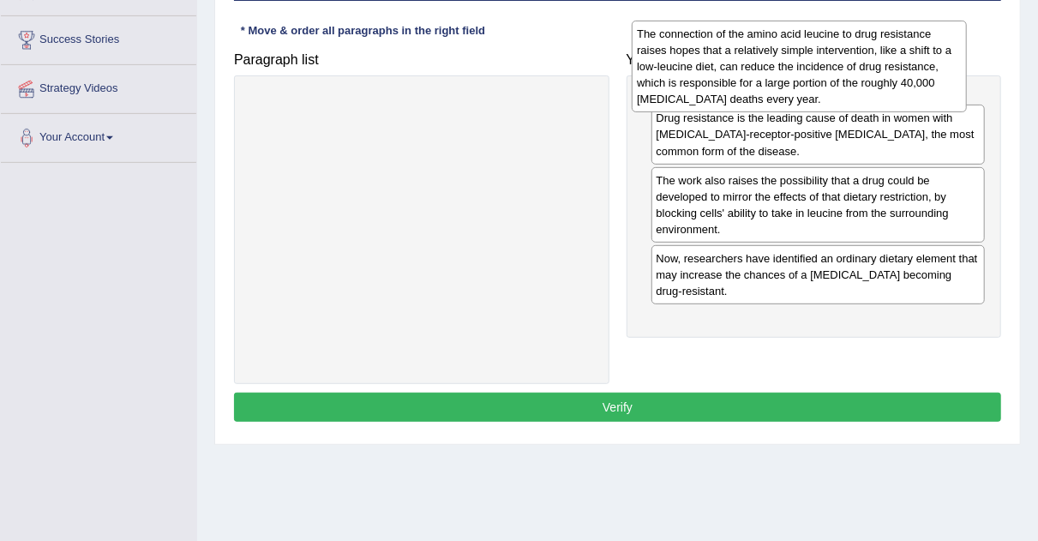
drag, startPoint x: 714, startPoint y: 175, endPoint x: 695, endPoint y: 44, distance: 132.5
click at [695, 44] on div "The connection of the amino acid leucine to drug resistance raises hopes that a…" at bounding box center [799, 67] width 335 height 92
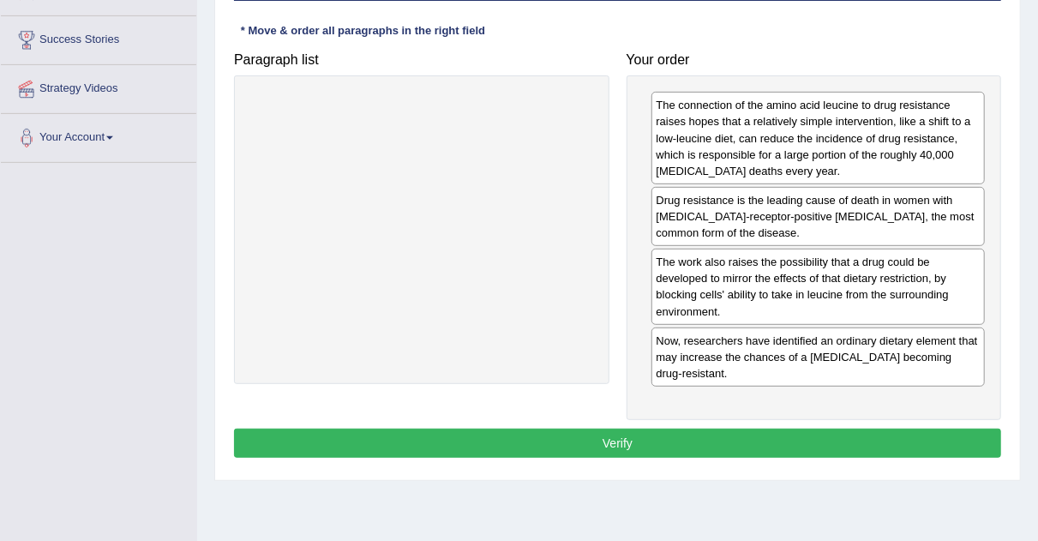
click at [591, 432] on button "Verify" at bounding box center [617, 443] width 767 height 29
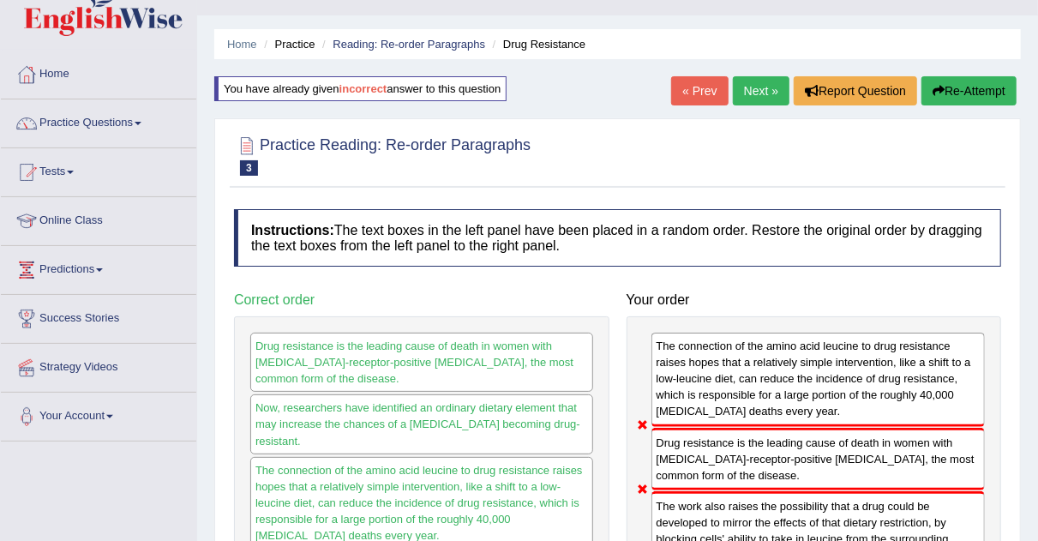
scroll to position [28, 0]
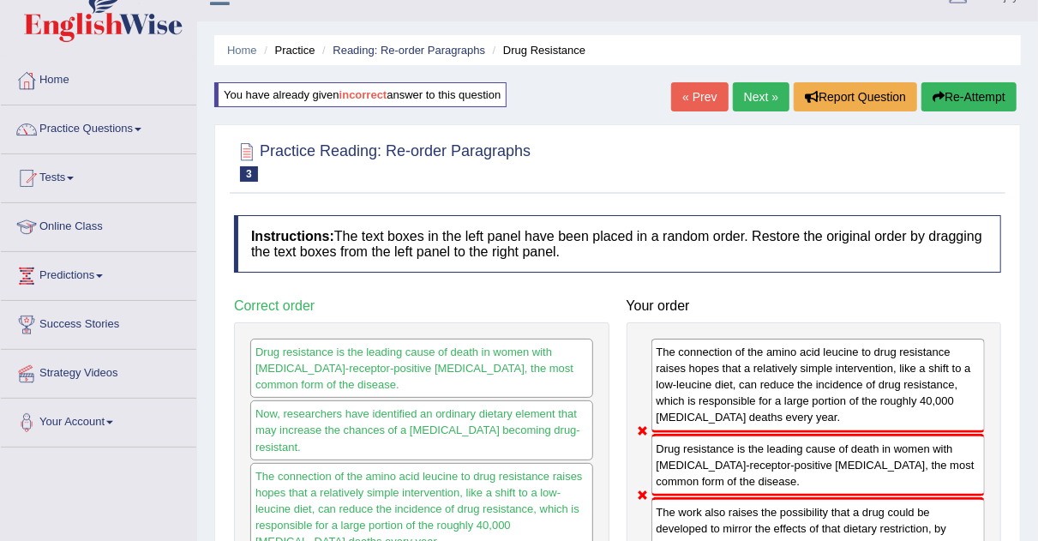
click at [753, 81] on div "Home Practice Reading: Re-order Paragraphs Drug Resistance You have already giv…" at bounding box center [617, 400] width 841 height 857
click at [753, 90] on link "Next »" at bounding box center [761, 96] width 57 height 29
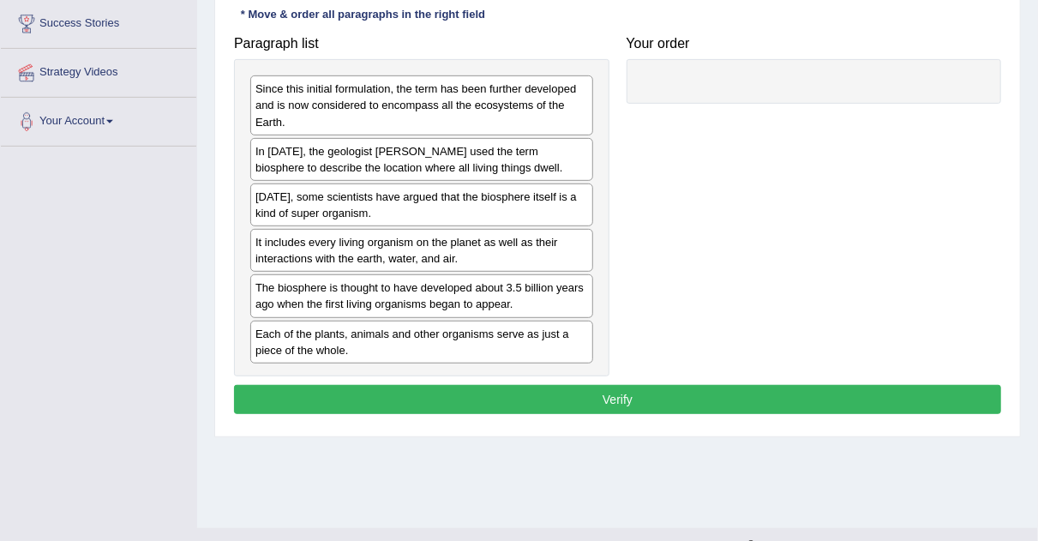
scroll to position [329, 0]
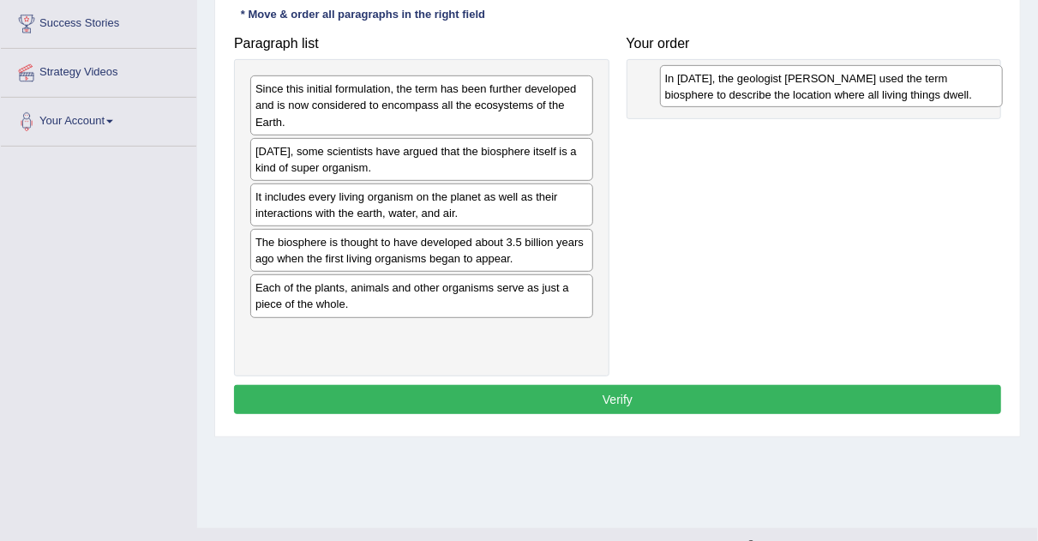
drag, startPoint x: 391, startPoint y: 171, endPoint x: 799, endPoint y: 102, distance: 413.8
click at [799, 102] on div "In [DATE], the geologist [PERSON_NAME] used the term biosphere to describe the …" at bounding box center [832, 86] width 344 height 43
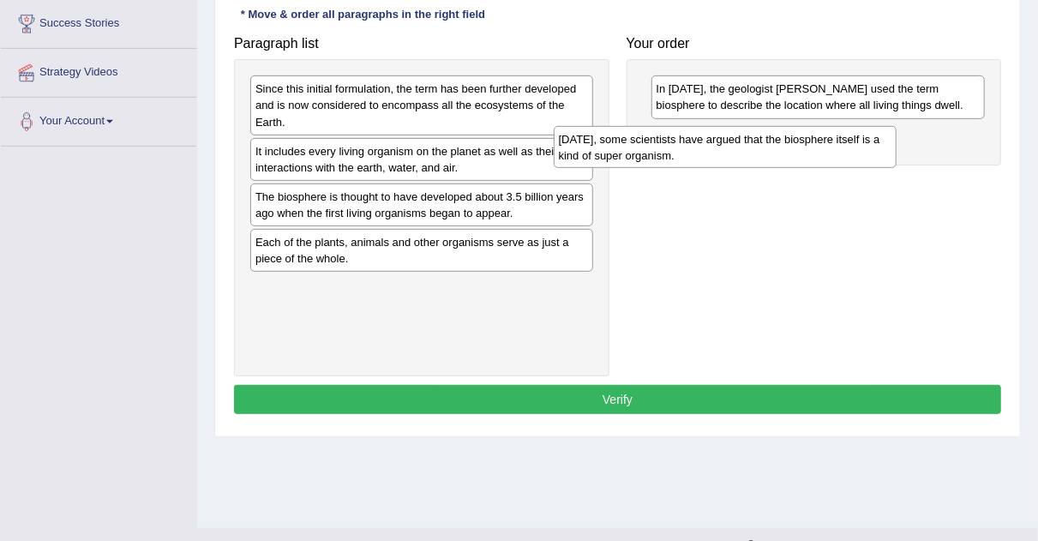
drag, startPoint x: 460, startPoint y: 158, endPoint x: 779, endPoint y: 147, distance: 319.1
click at [779, 147] on div "[DATE], some scientists have argued that the biosphere itself is a kind of supe…" at bounding box center [726, 147] width 344 height 43
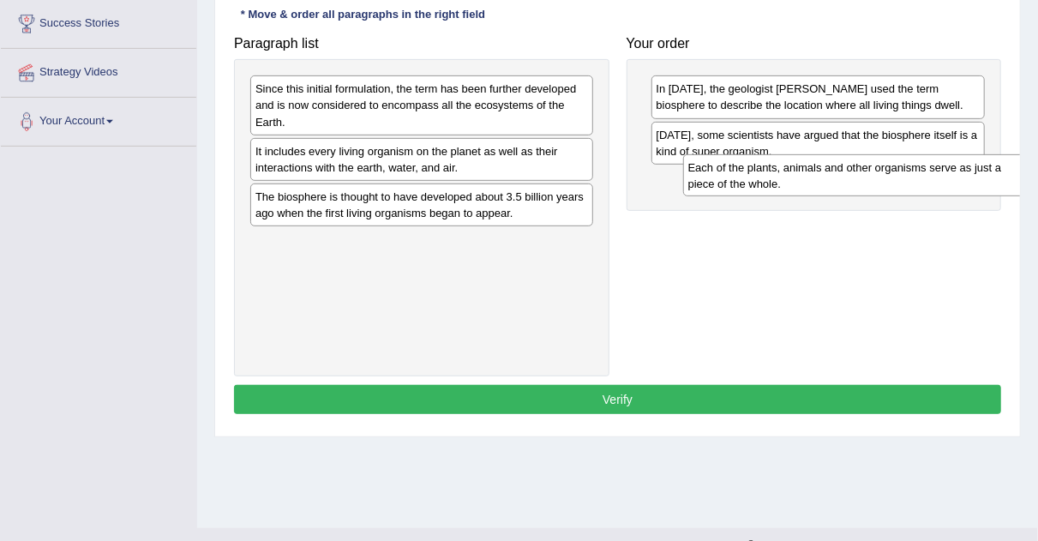
drag, startPoint x: 385, startPoint y: 259, endPoint x: 742, endPoint y: 212, distance: 359.8
click at [742, 197] on div "Each of the plants, animals and other organisms serve as just a piece of the wh…" at bounding box center [855, 175] width 344 height 43
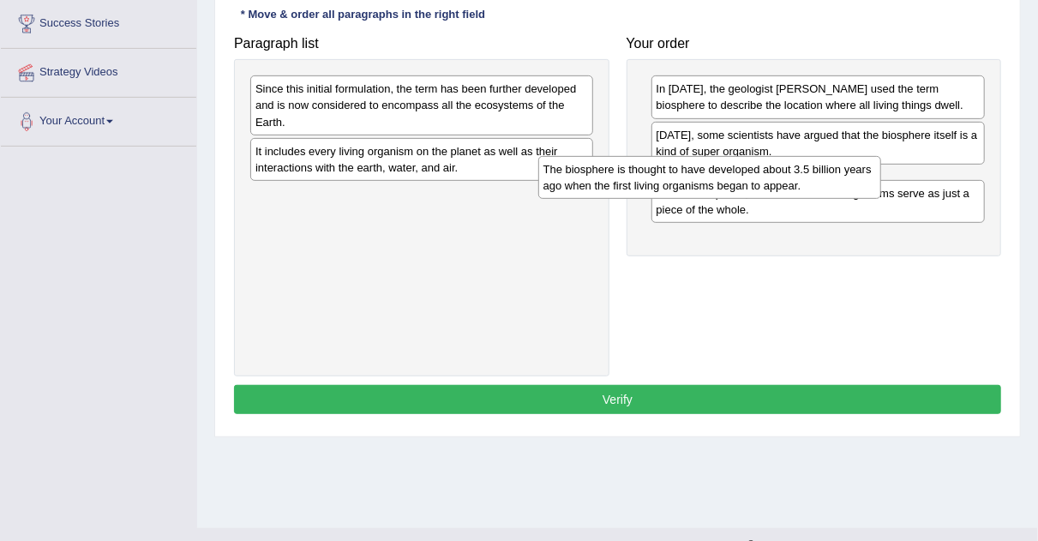
drag, startPoint x: 407, startPoint y: 206, endPoint x: 711, endPoint y: 179, distance: 304.7
click at [711, 179] on div "The biosphere is thought to have developed about 3.5 billion years ago when the…" at bounding box center [710, 177] width 344 height 43
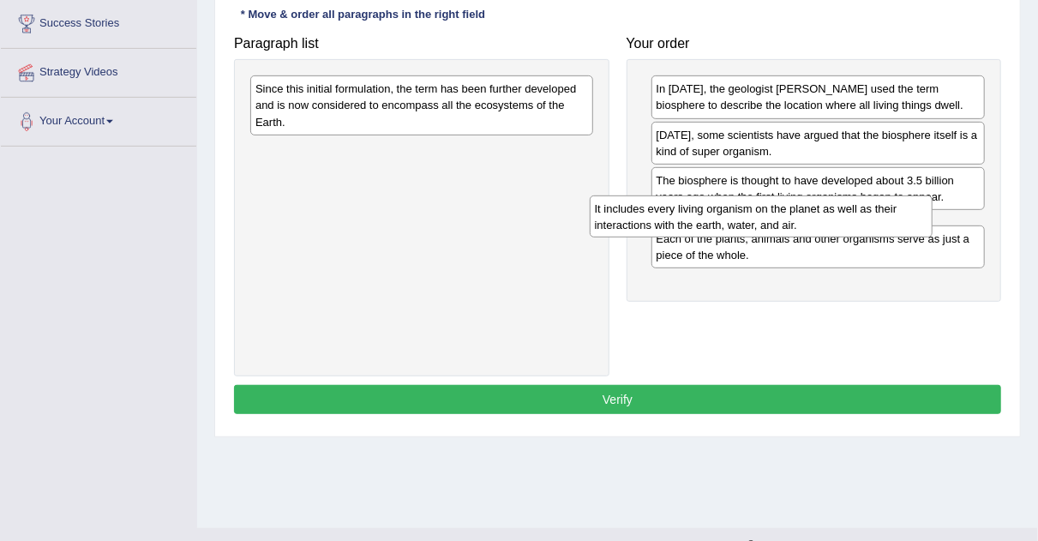
drag, startPoint x: 395, startPoint y: 156, endPoint x: 742, endPoint y: 274, distance: 366.0
click at [742, 238] on div "It includes every living organism on the planet as well as their interactions w…" at bounding box center [762, 216] width 344 height 43
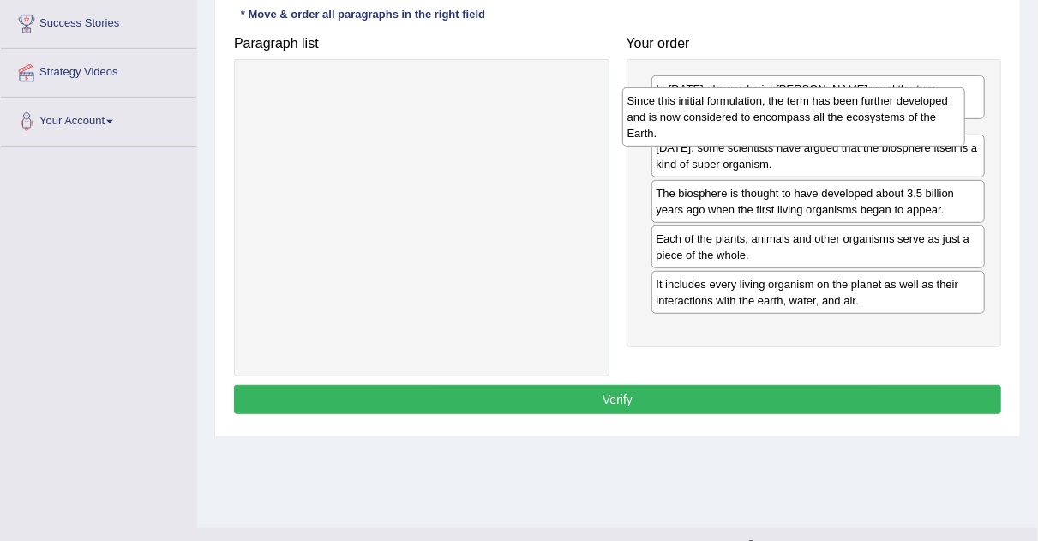
drag, startPoint x: 399, startPoint y: 115, endPoint x: 771, endPoint y: 127, distance: 372.3
click at [771, 127] on div "Since this initial formulation, the term has been further developed and is now …" at bounding box center [794, 116] width 344 height 59
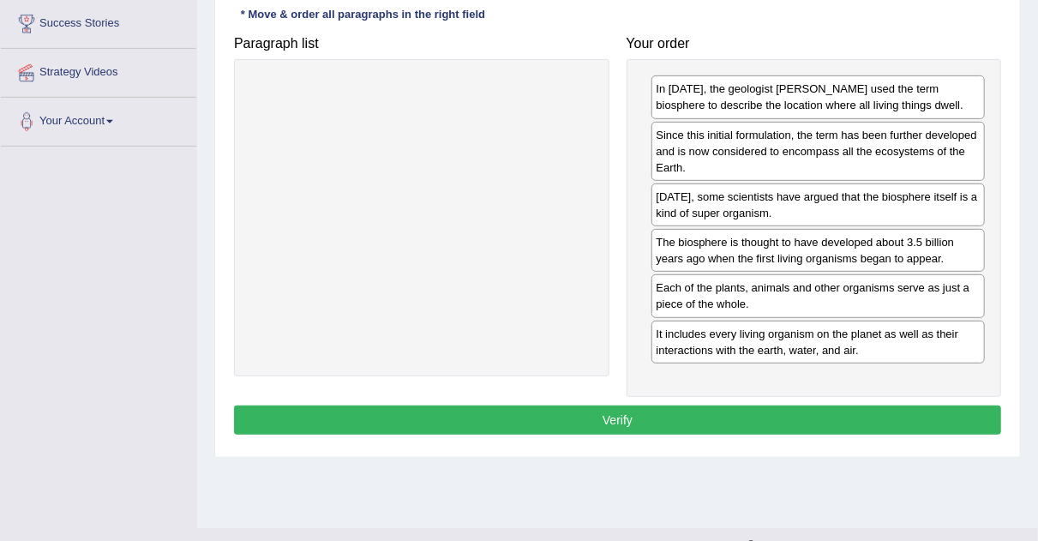
click at [498, 409] on button "Verify" at bounding box center [617, 420] width 767 height 29
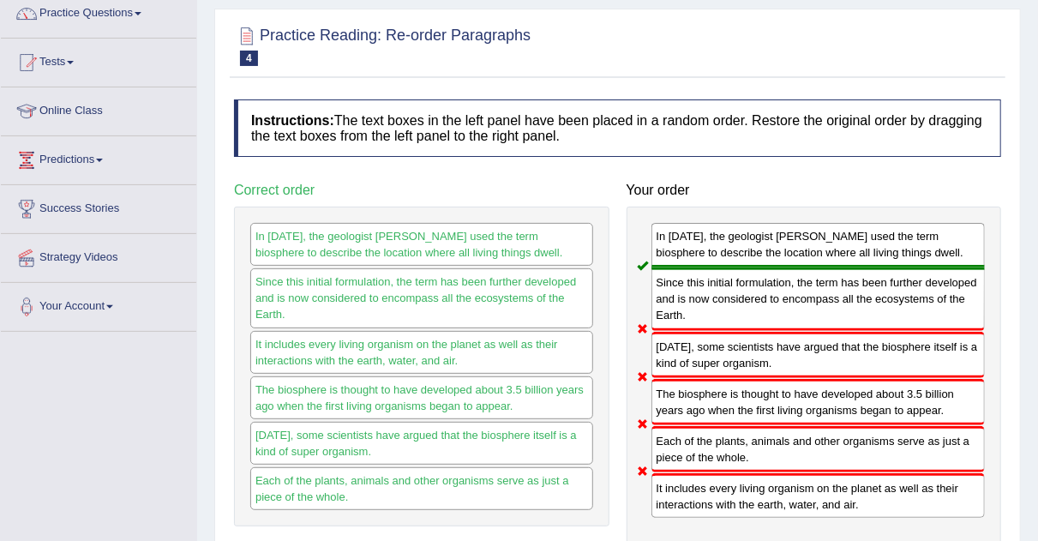
scroll to position [126, 0]
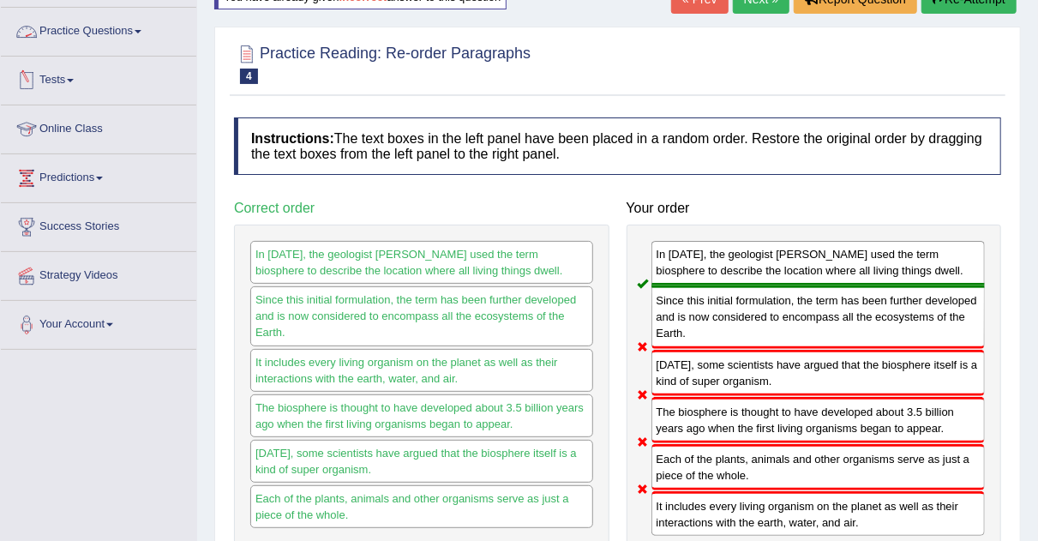
click at [81, 78] on link "Tests" at bounding box center [98, 78] width 195 height 43
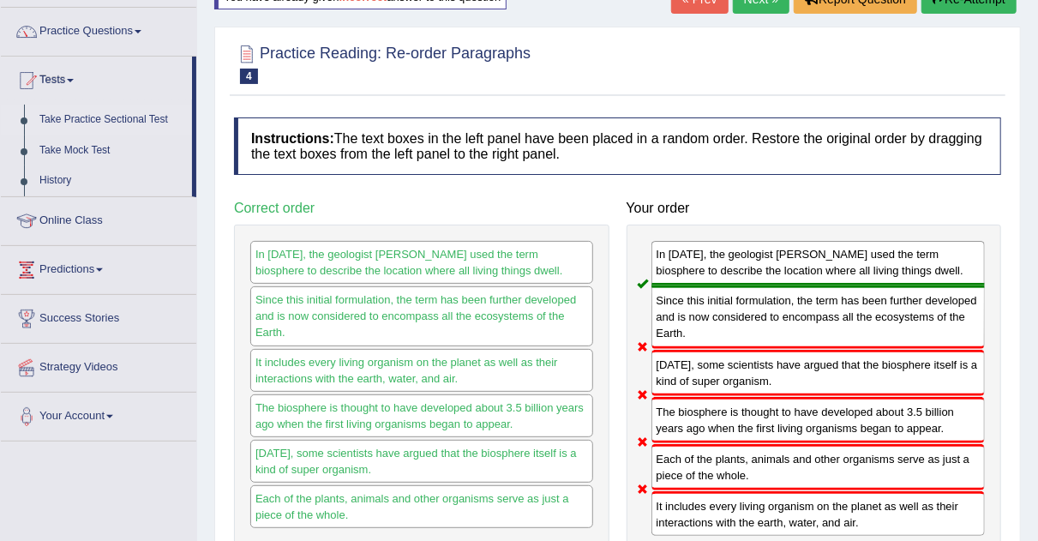
click at [101, 110] on link "Take Practice Sectional Test" at bounding box center [112, 120] width 160 height 31
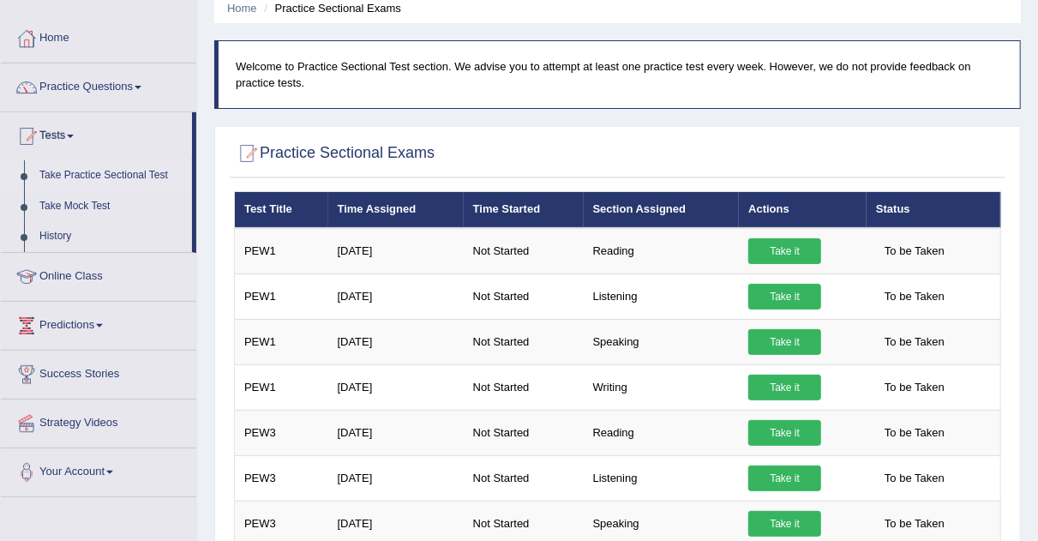
scroll to position [68, 0]
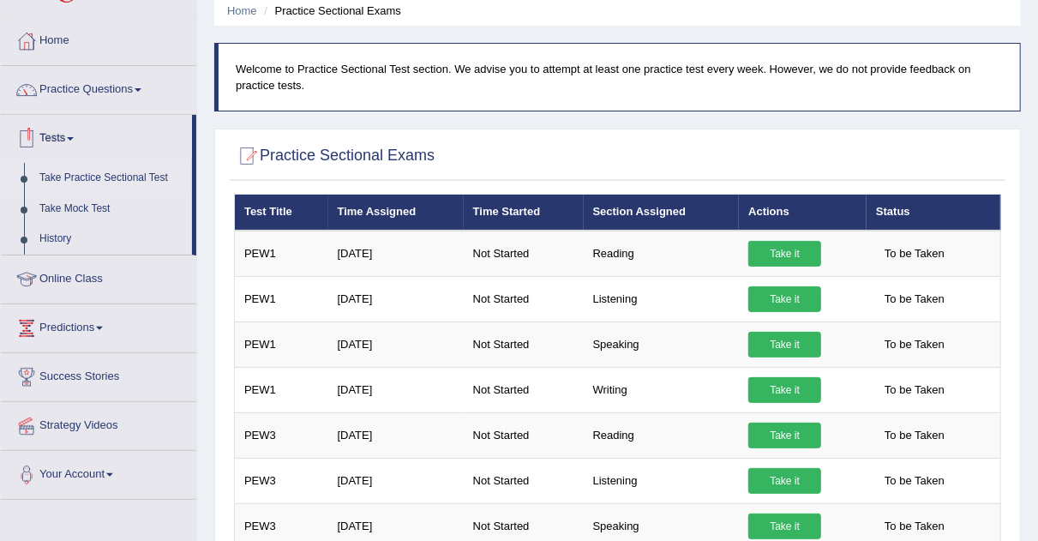
click at [89, 173] on link "Take Practice Sectional Test" at bounding box center [112, 178] width 160 height 31
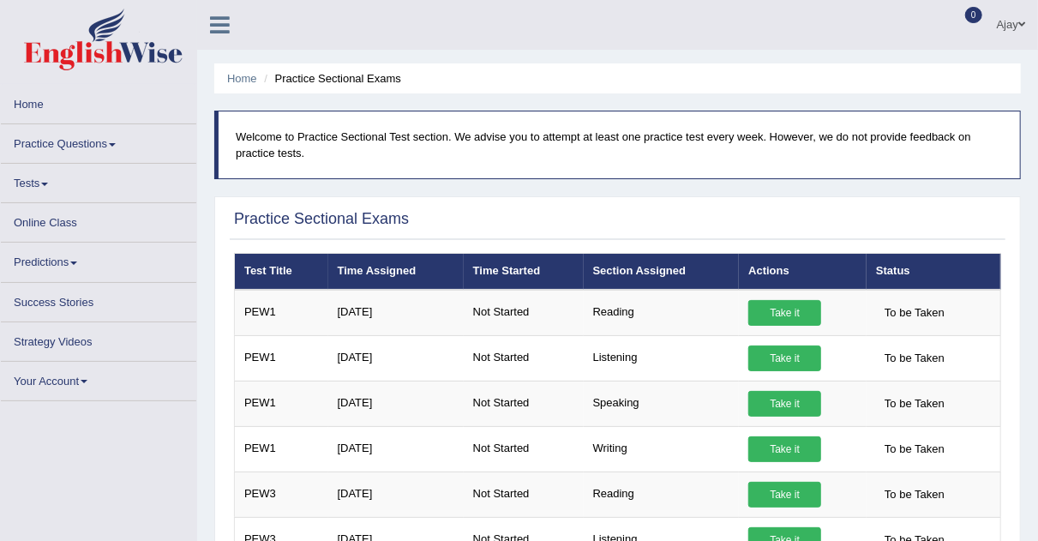
click at [109, 142] on link "Practice Questions" at bounding box center [98, 140] width 195 height 33
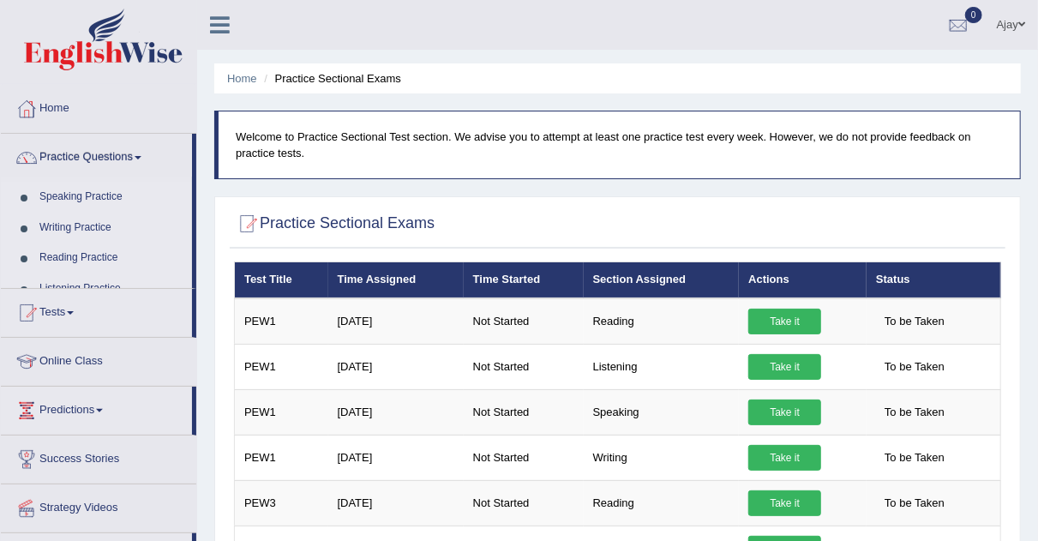
click at [122, 141] on link "Practice Questions" at bounding box center [96, 155] width 191 height 43
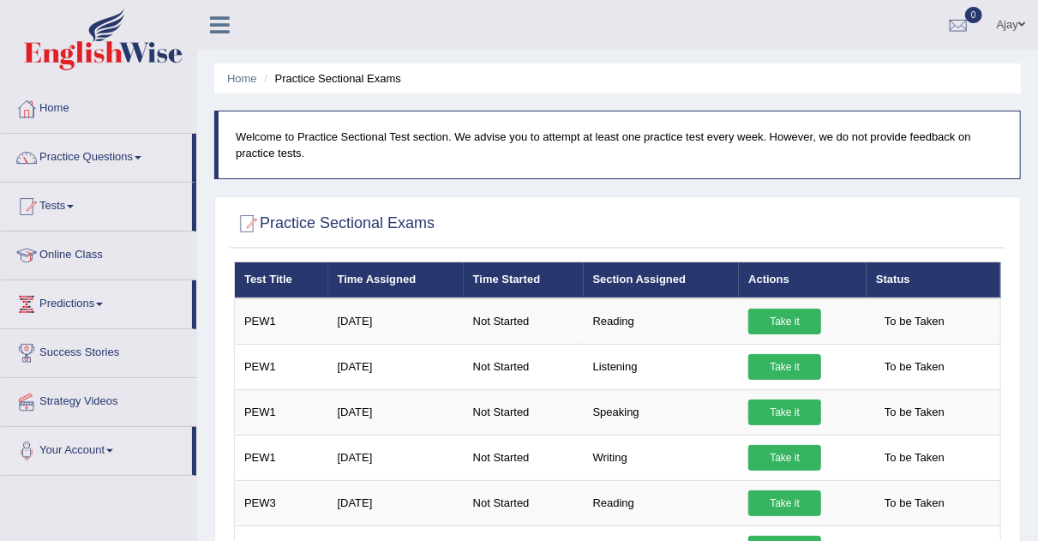
click at [122, 141] on link "Practice Questions" at bounding box center [96, 155] width 191 height 43
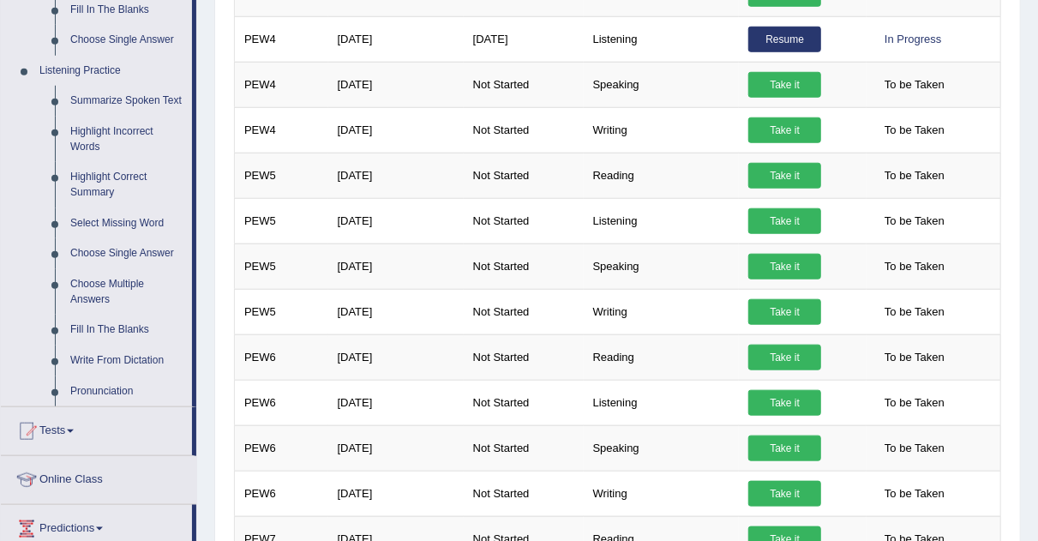
scroll to position [688, 0]
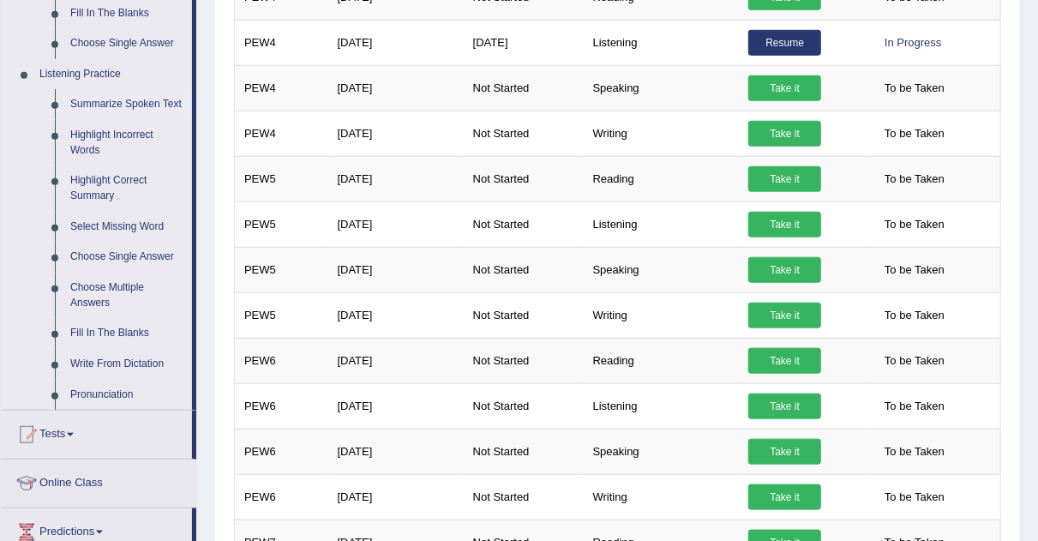
click at [128, 104] on link "Summarize Spoken Text" at bounding box center [127, 104] width 129 height 31
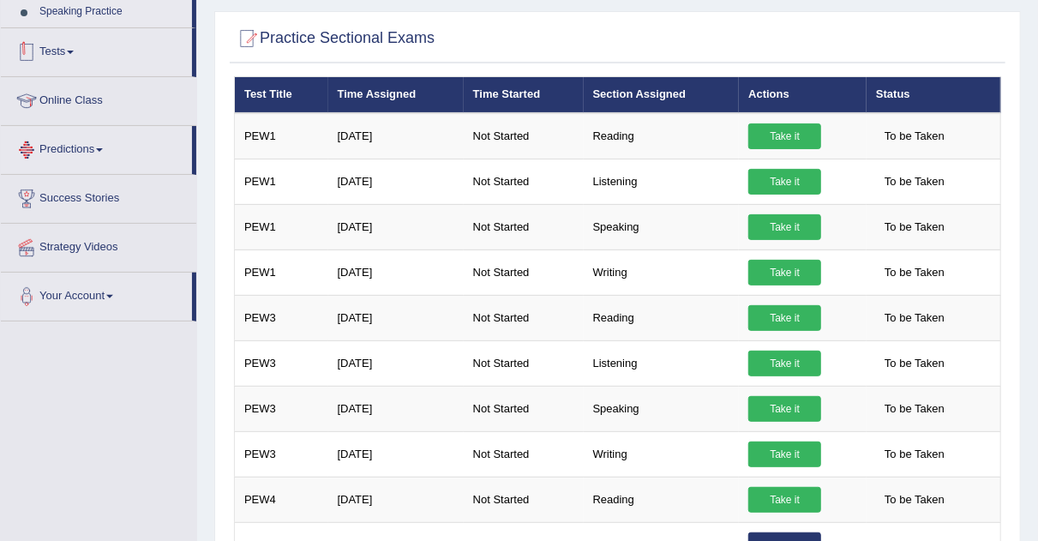
scroll to position [274, 0]
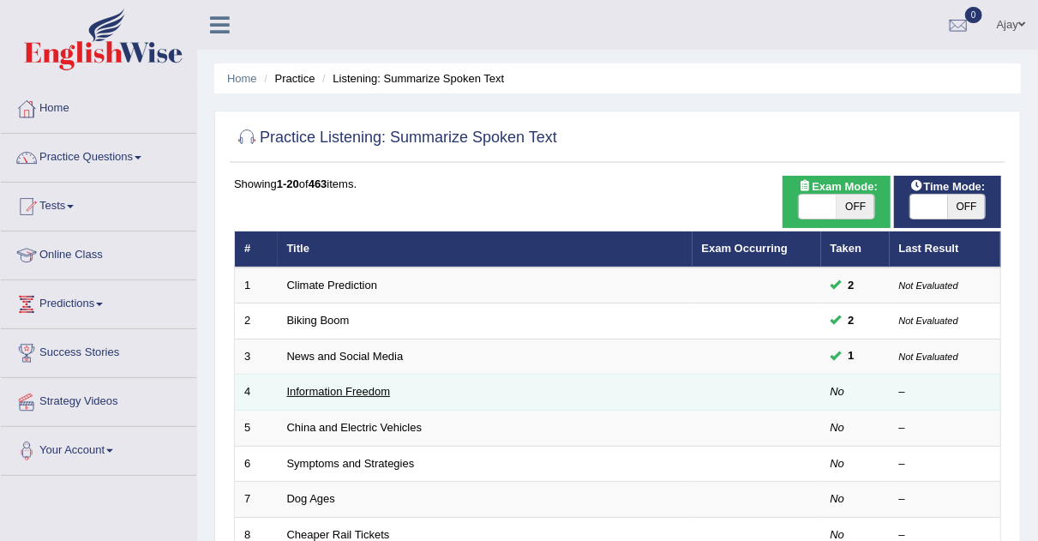
click at [371, 388] on link "Information Freedom" at bounding box center [339, 391] width 104 height 13
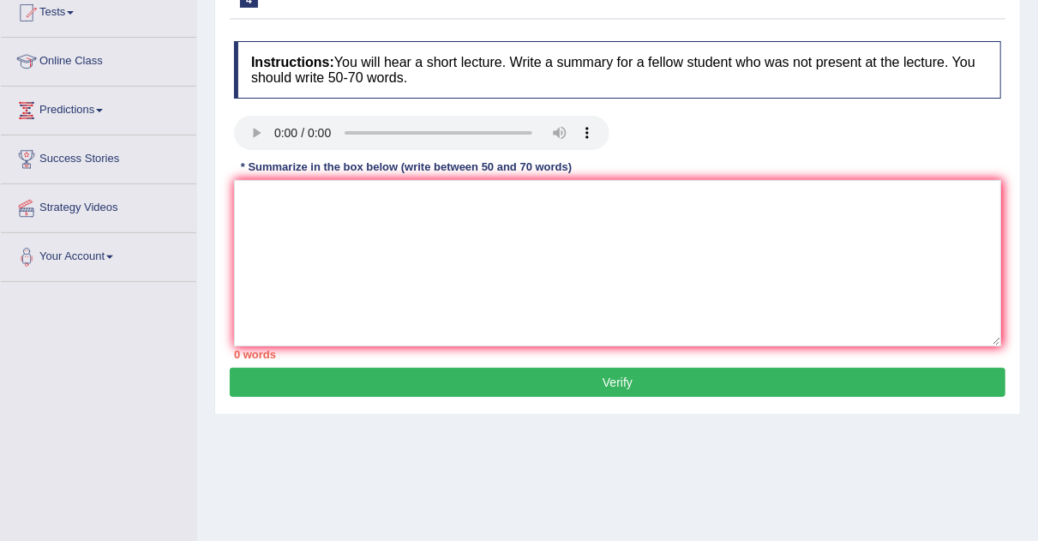
scroll to position [190, 0]
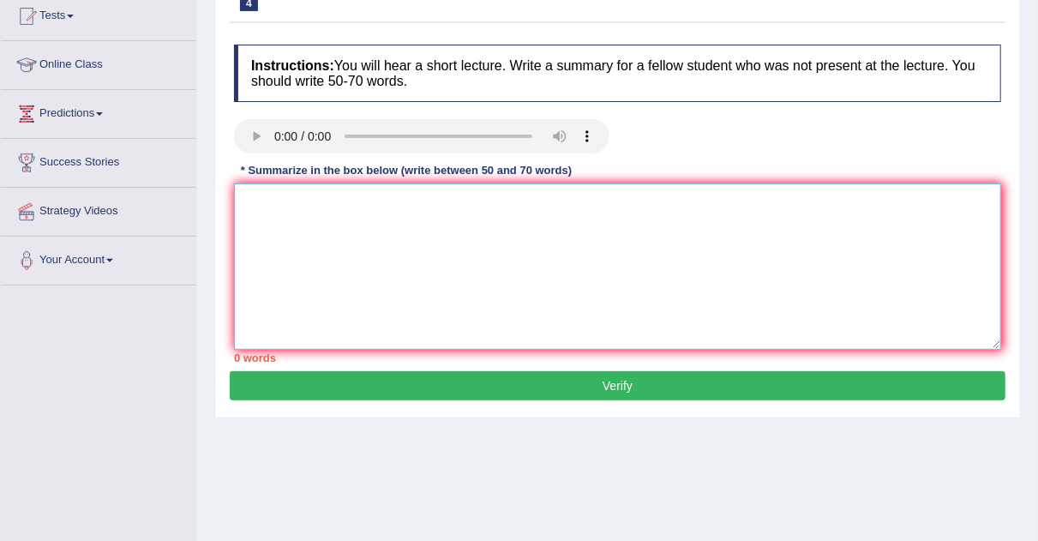
click at [366, 255] on textarea at bounding box center [617, 266] width 767 height 166
click at [416, 195] on textarea "The speaker is begain about" at bounding box center [617, 266] width 767 height 166
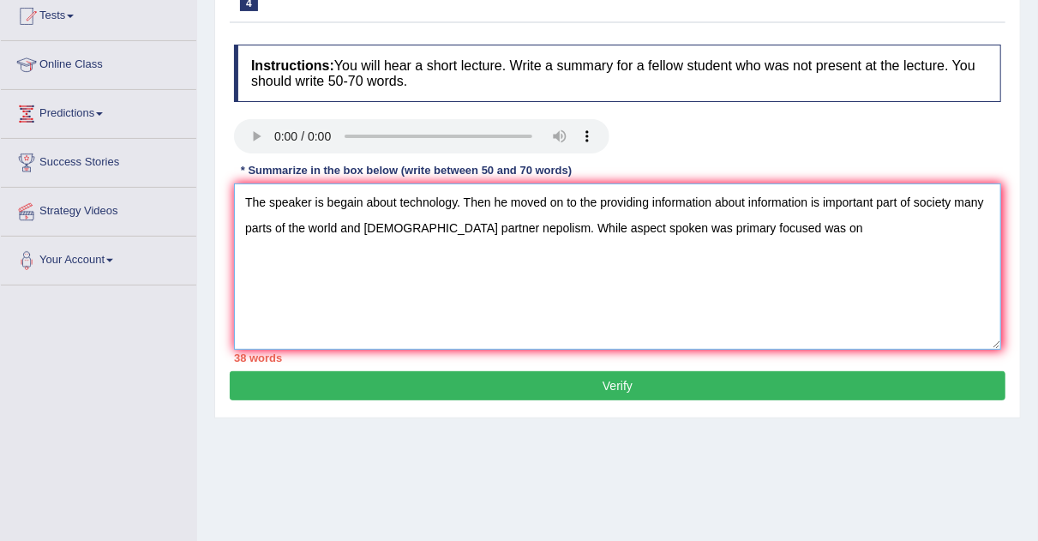
click at [418, 185] on textarea "The speaker is begain about technology. Then he moved on to the providing infor…" at bounding box center [617, 266] width 767 height 166
click at [796, 235] on textarea "The speaker is begain about technology. Then he moved on to the providing infor…" at bounding box center [617, 266] width 767 height 166
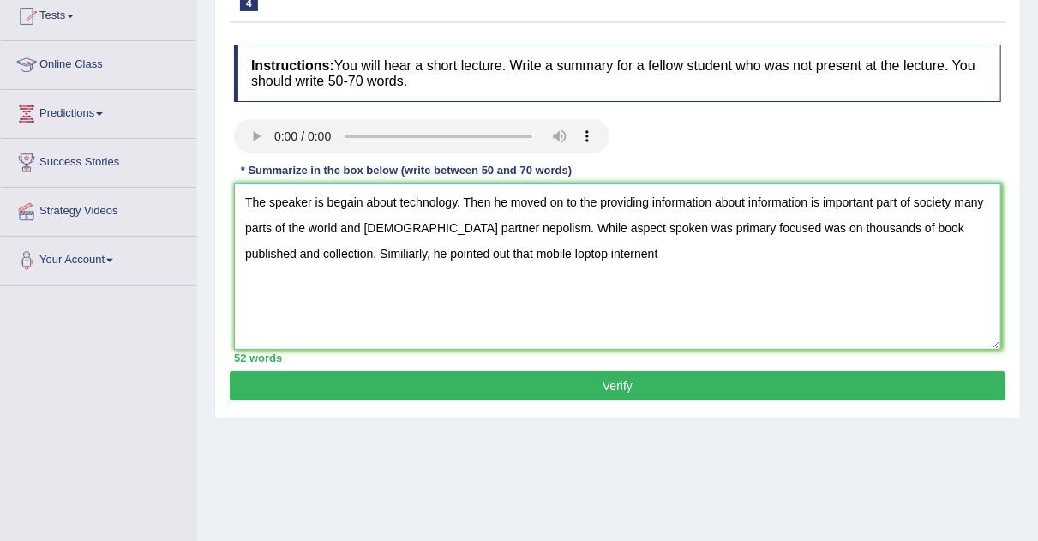
click at [491, 254] on textarea "The speaker is begain about technology. Then he moved on to the providing infor…" at bounding box center [617, 266] width 767 height 166
click at [532, 255] on textarea "The speaker is begain about technology. Then he moved on to the providing infor…" at bounding box center [617, 266] width 767 height 166
click at [610, 253] on textarea "The speaker is begain about technology. Then he moved on to the providing infor…" at bounding box center [617, 266] width 767 height 166
click at [954, 252] on textarea "The speaker is begain about technology. Then he moved on to the providing infor…" at bounding box center [617, 266] width 767 height 166
click at [241, 276] on textarea "The speaker is begain about technology. Then he moved on to the providing infor…" at bounding box center [617, 266] width 767 height 166
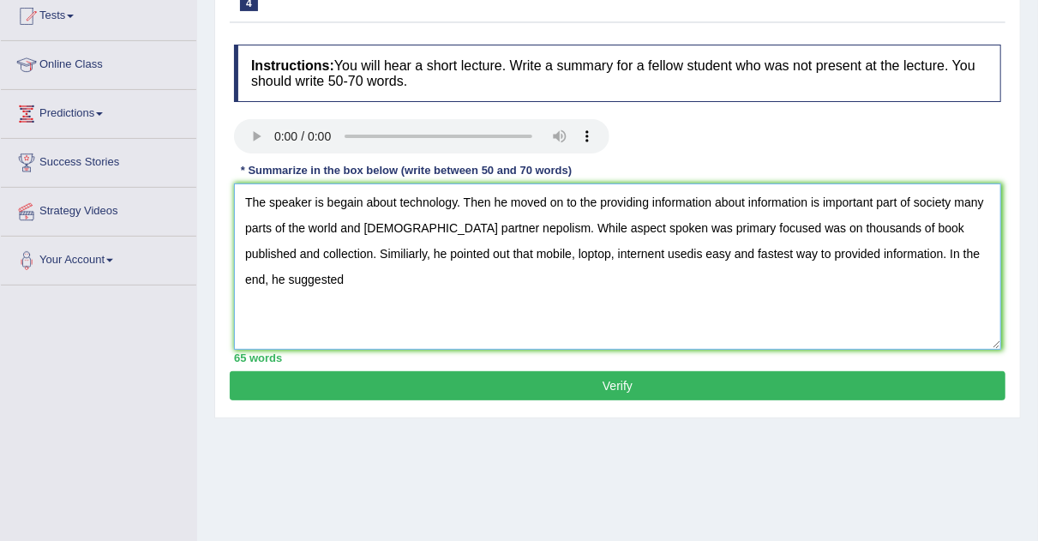
click at [337, 276] on textarea "The speaker is begain about technology. Then he moved on to the providing infor…" at bounding box center [617, 266] width 767 height 166
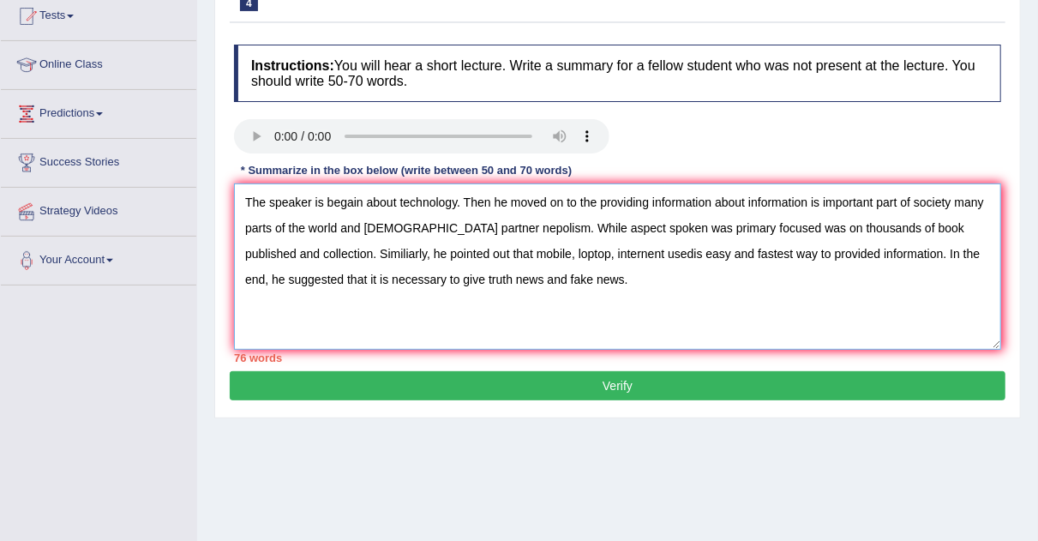
type textarea "The speaker is begain about technology. Then he moved on to the providing infor…"
click at [718, 375] on button "Verify" at bounding box center [618, 385] width 776 height 29
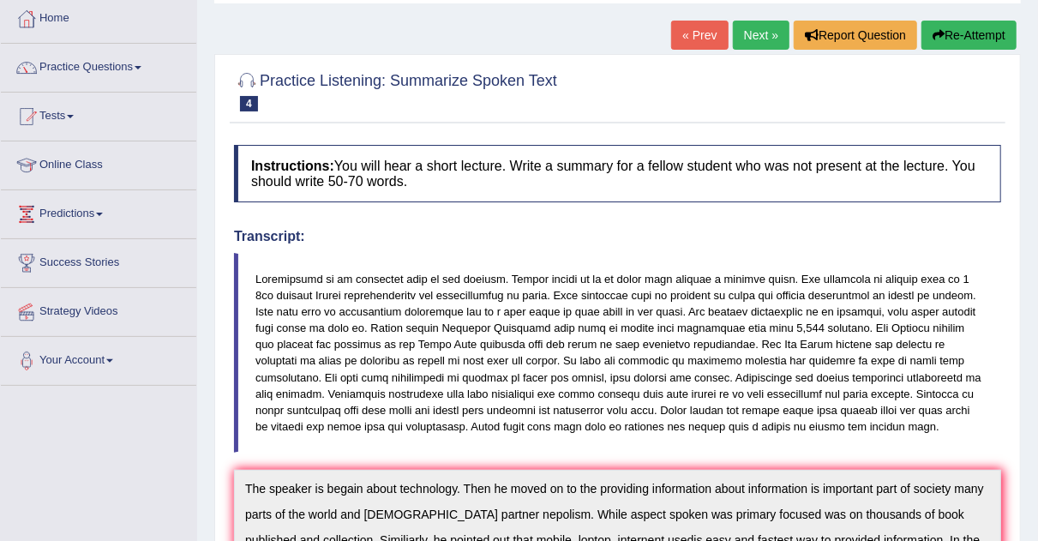
scroll to position [0, 0]
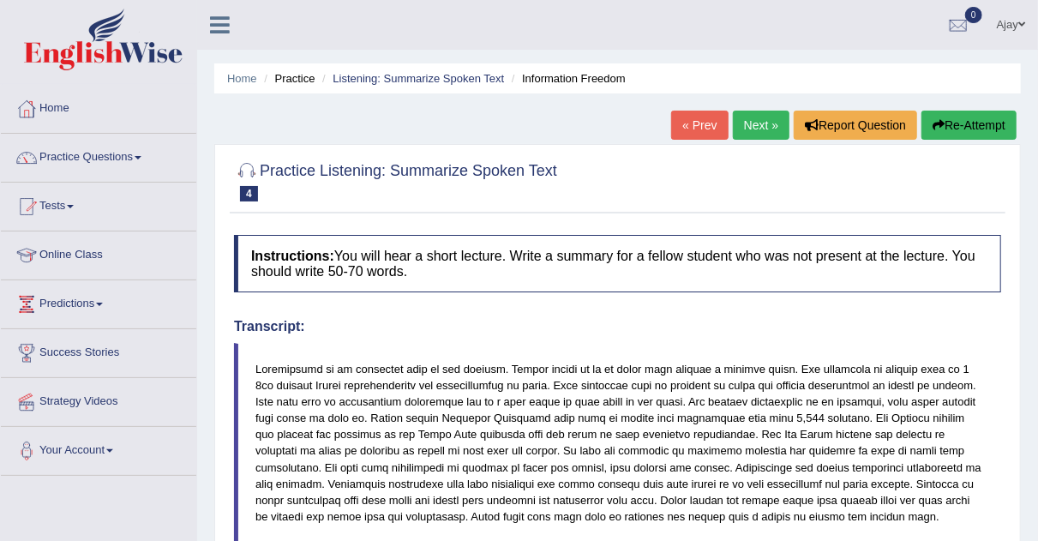
click at [747, 115] on link "Next »" at bounding box center [761, 125] width 57 height 29
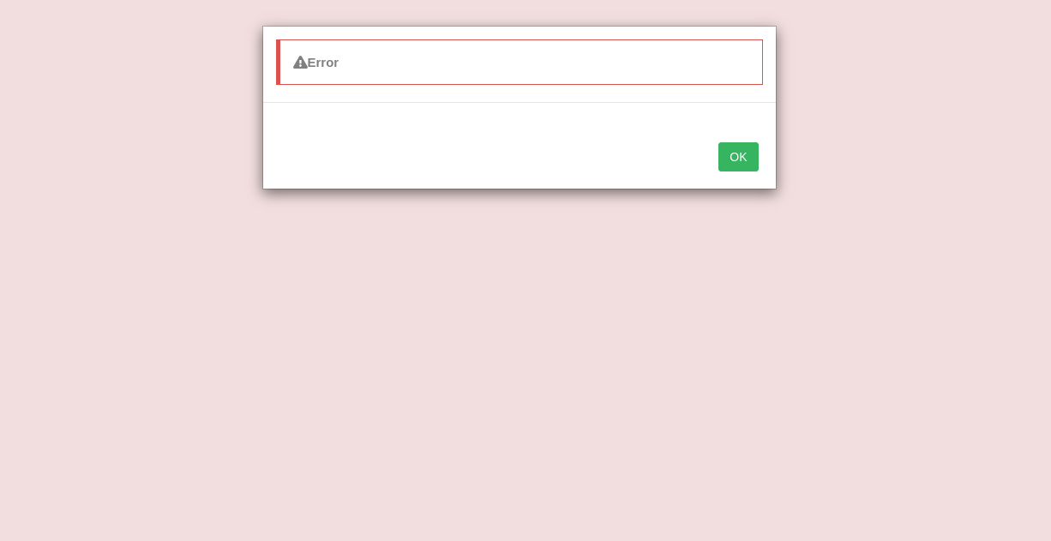
click at [728, 165] on button "OK" at bounding box center [737, 156] width 39 height 29
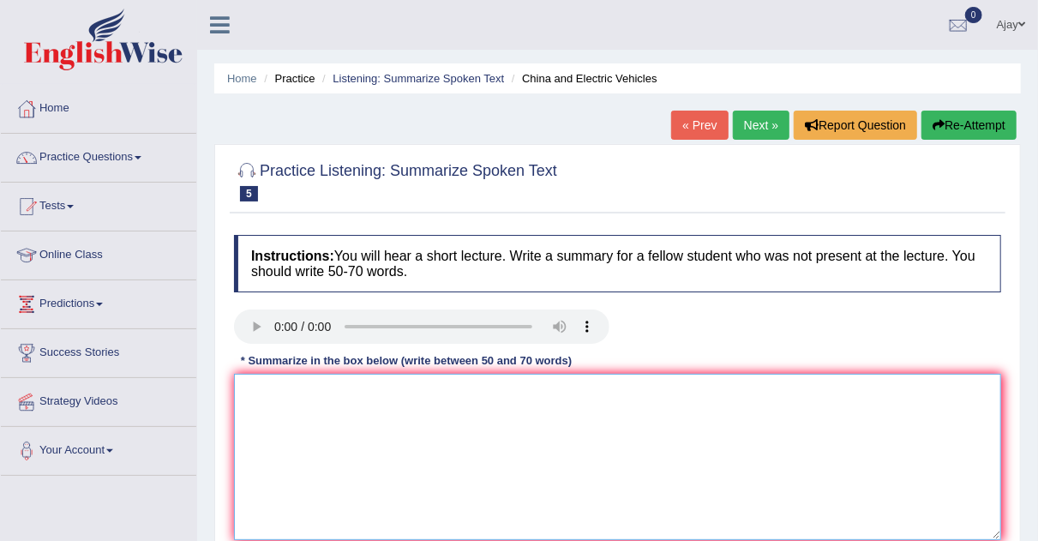
click at [440, 412] on textarea at bounding box center [617, 457] width 767 height 166
type textarea "t"
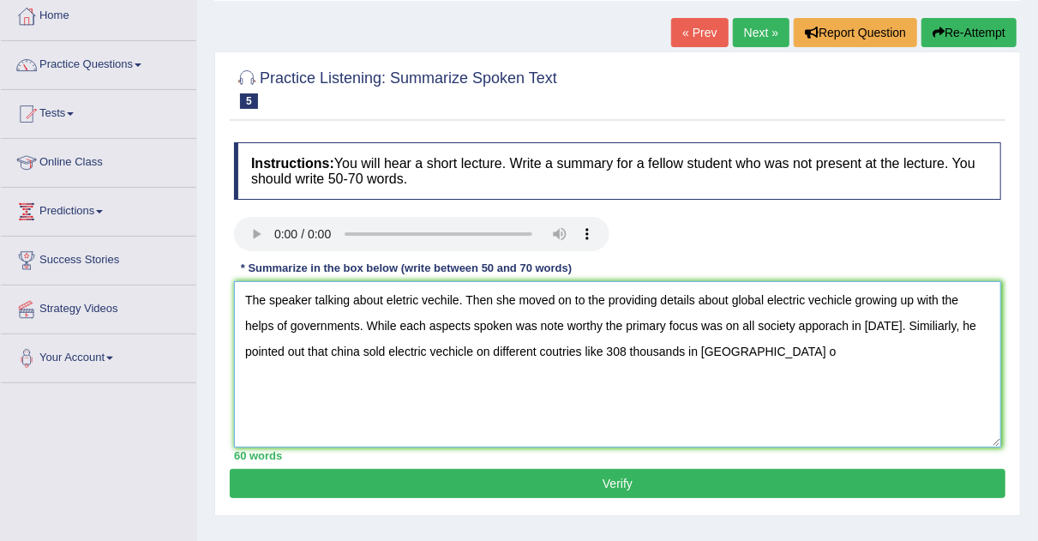
scroll to position [102, 0]
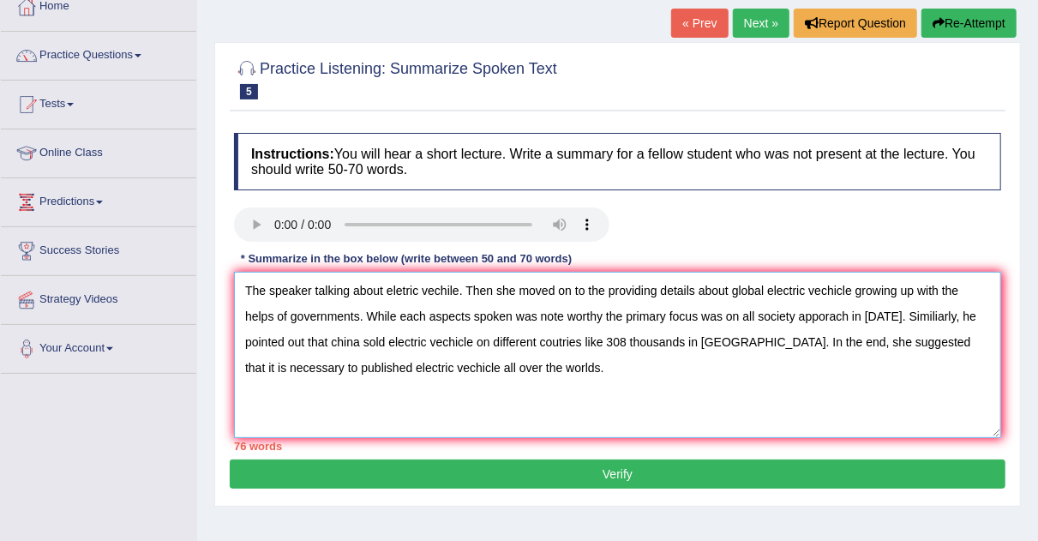
type textarea "The speaker talking about eletric vechile. Then she moved on to the providing d…"
click at [438, 468] on button "Verify" at bounding box center [618, 474] width 776 height 29
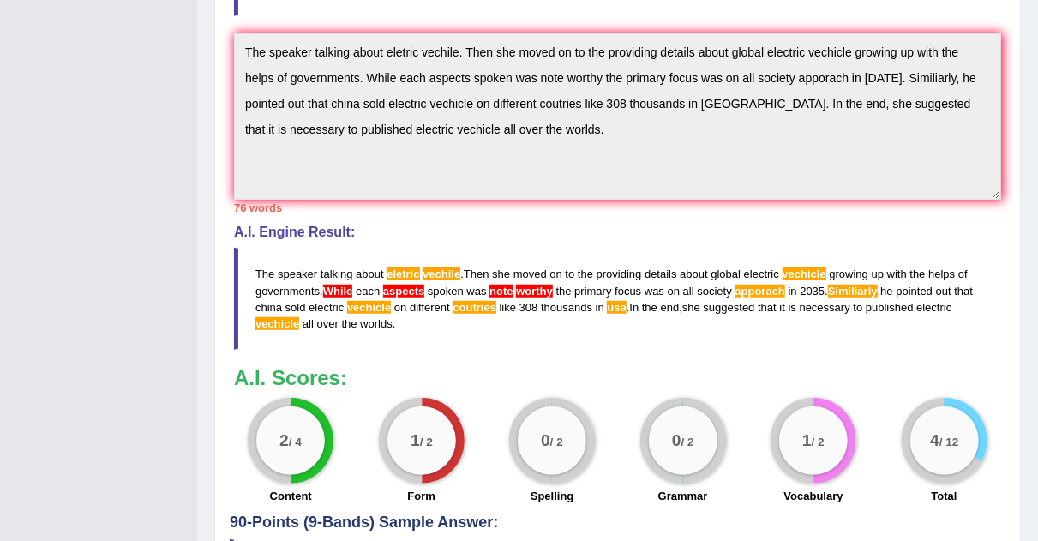
scroll to position [622, 0]
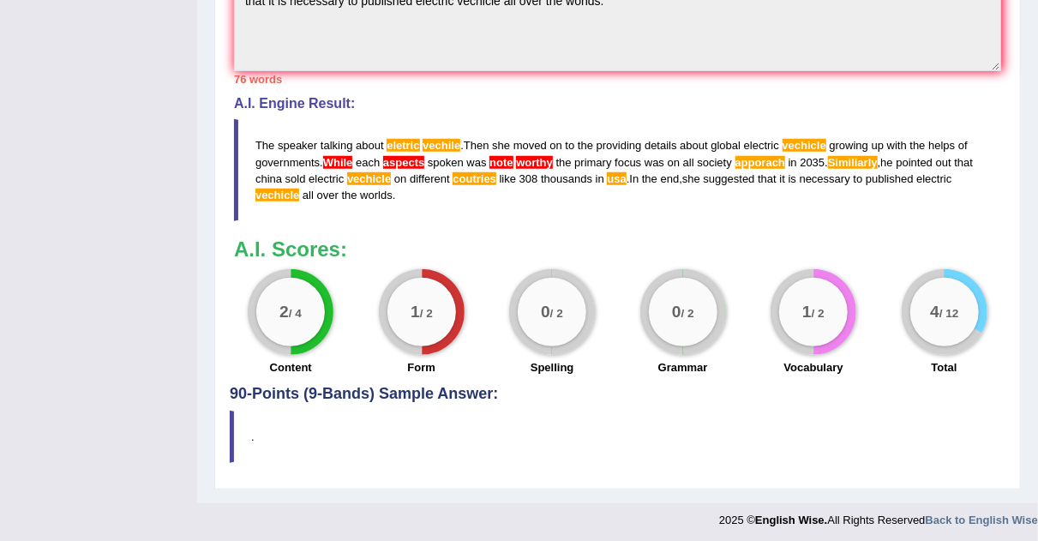
click at [921, 278] on div "4 / 12" at bounding box center [945, 312] width 86 height 86
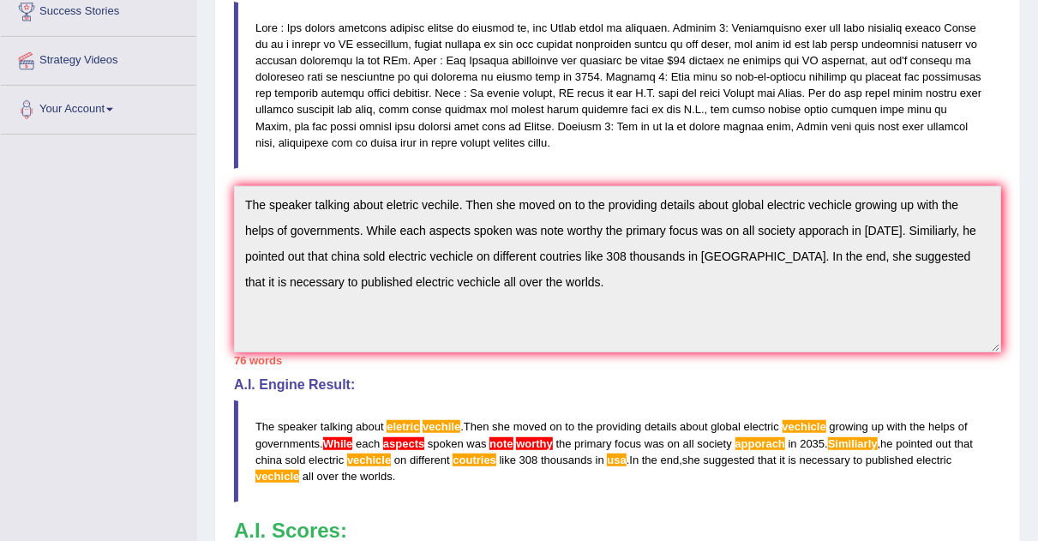
scroll to position [0, 0]
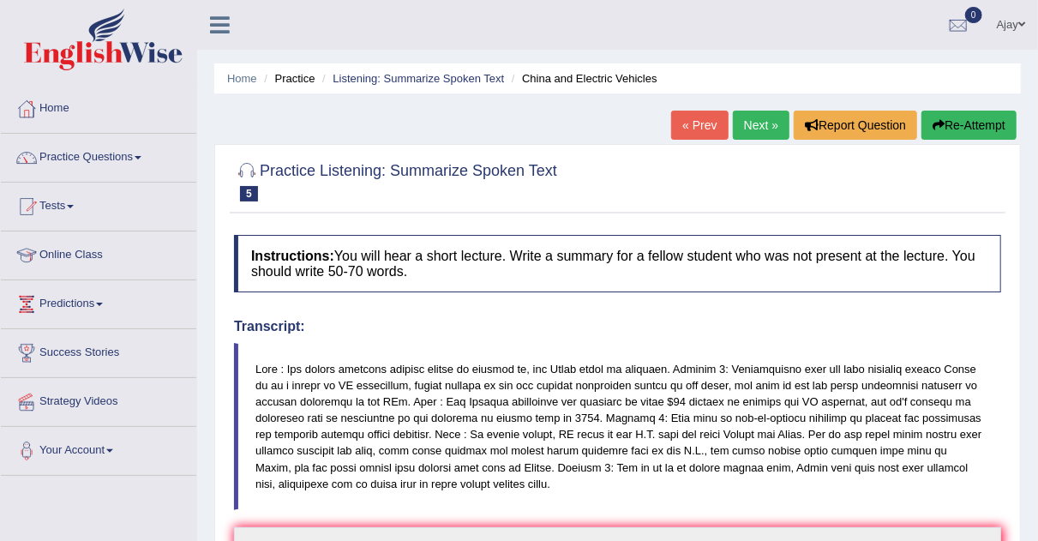
click at [761, 125] on link "Next »" at bounding box center [761, 125] width 57 height 29
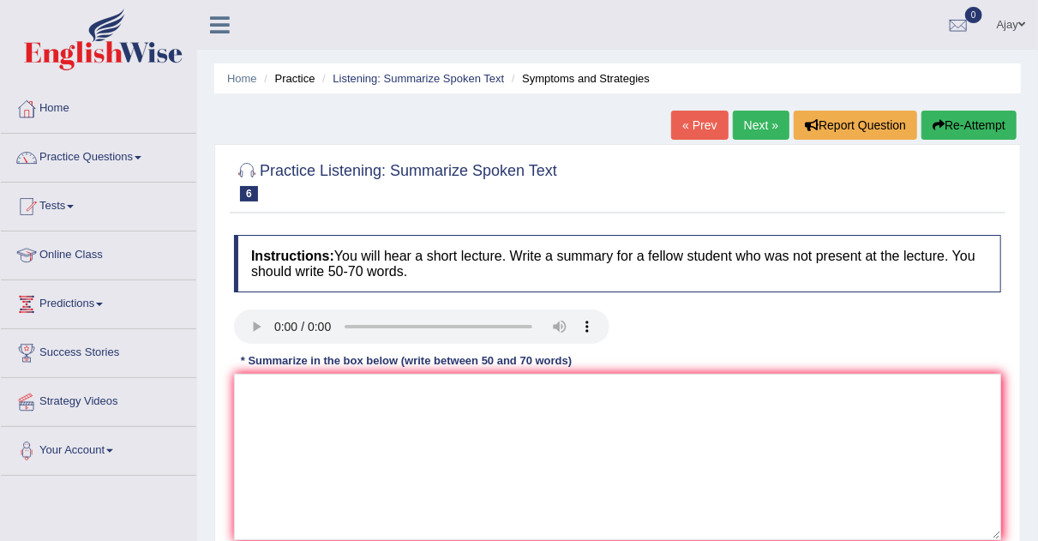
click at [141, 157] on span at bounding box center [138, 157] width 7 height 3
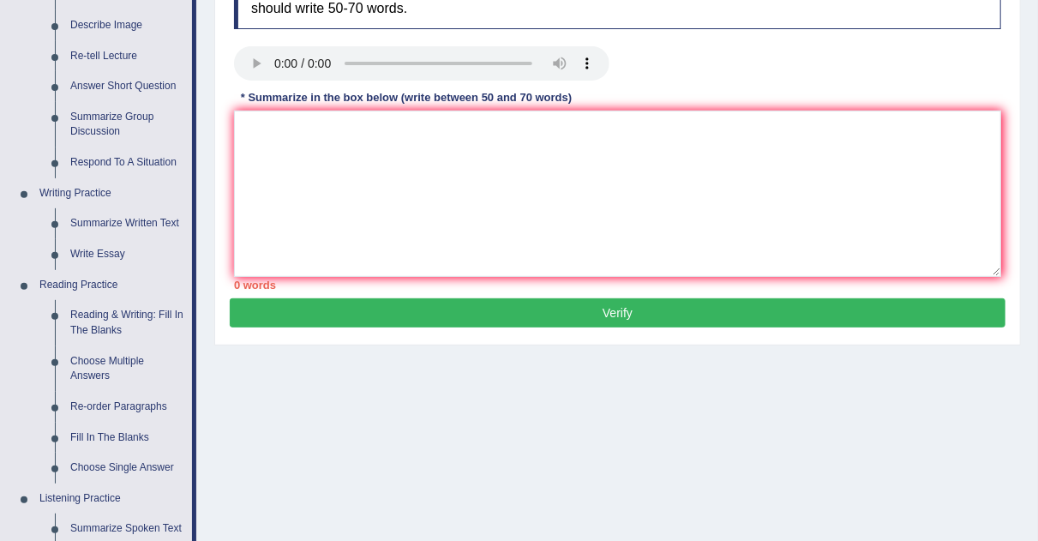
scroll to position [262, 0]
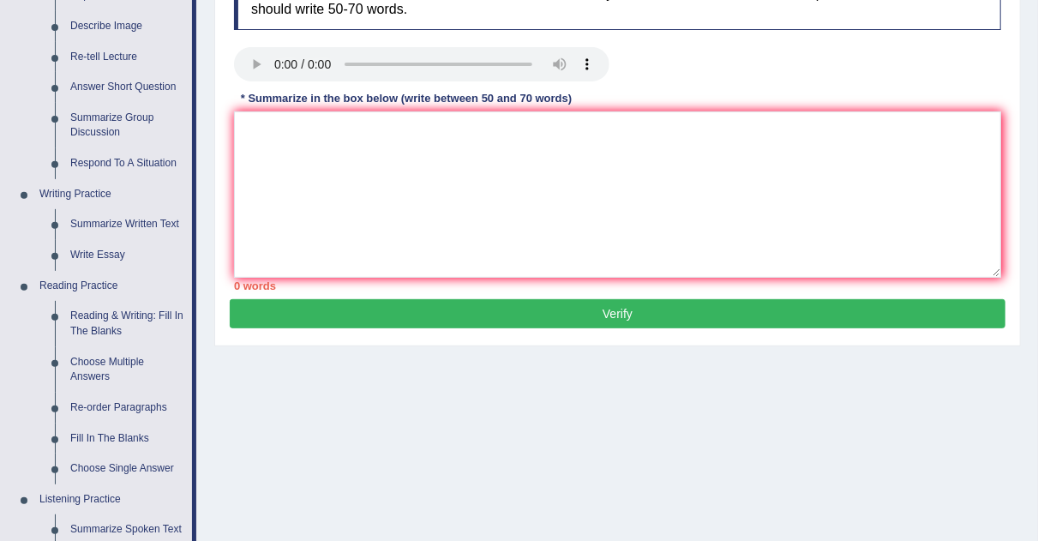
click at [113, 256] on link "Write Essay" at bounding box center [127, 255] width 129 height 31
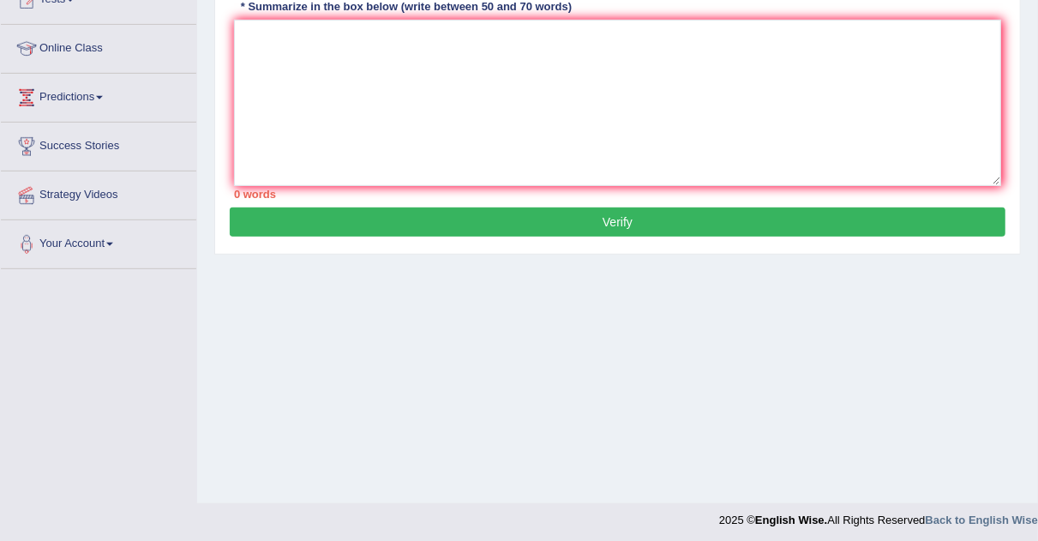
scroll to position [358, 0]
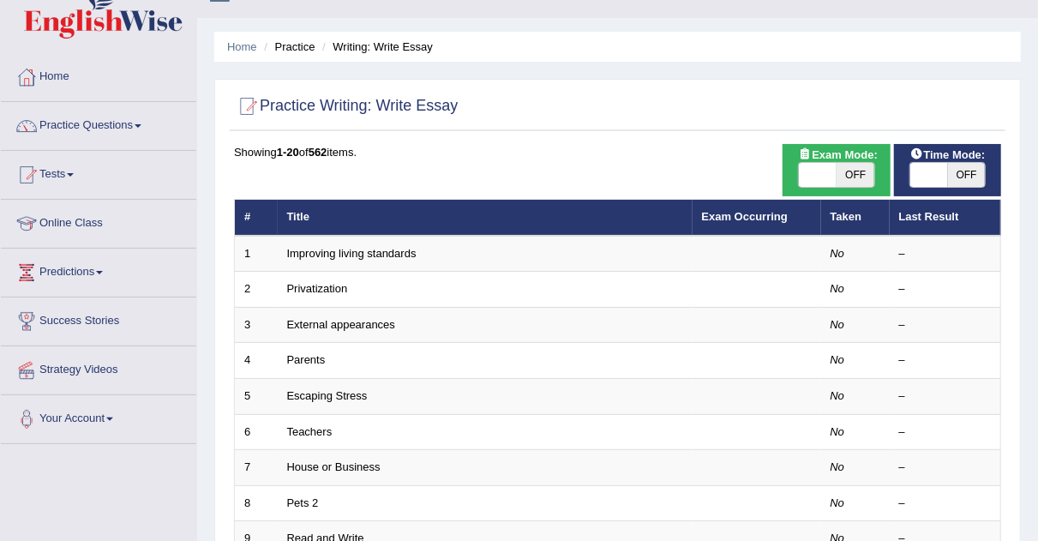
scroll to position [102, 0]
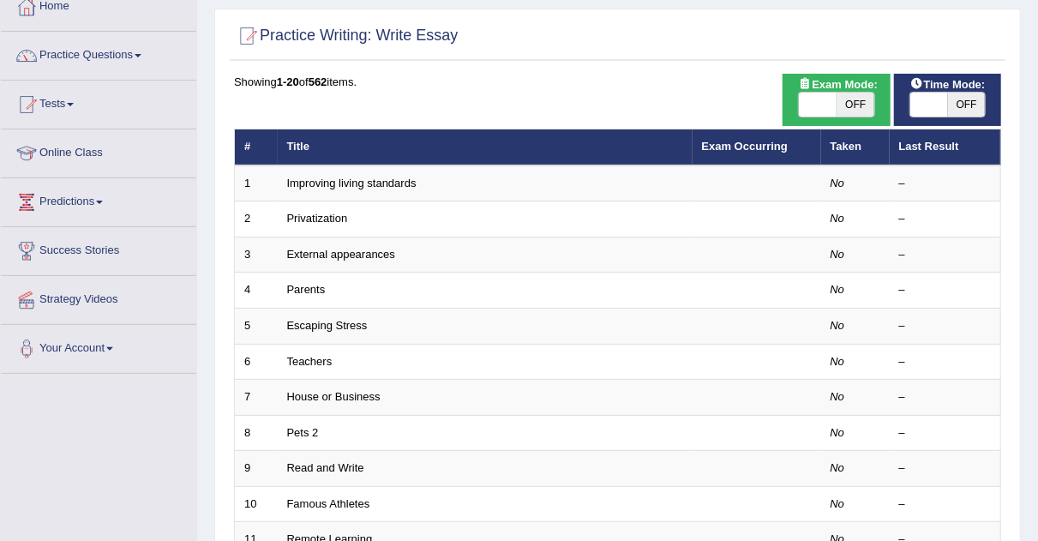
checkbox input "true"
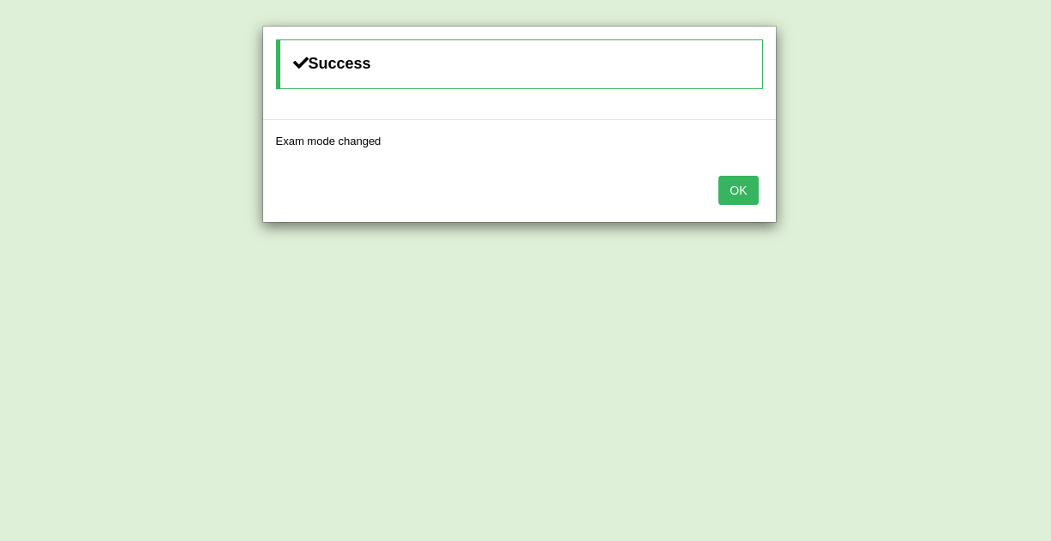
click at [331, 183] on div "OK" at bounding box center [519, 192] width 513 height 60
click at [739, 189] on button "OK" at bounding box center [737, 190] width 39 height 29
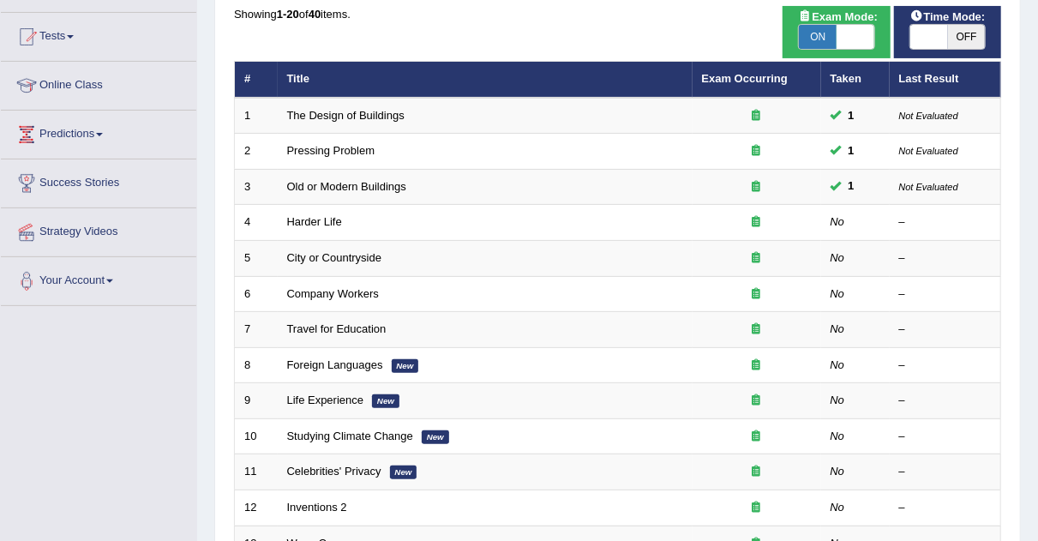
scroll to position [181, 0]
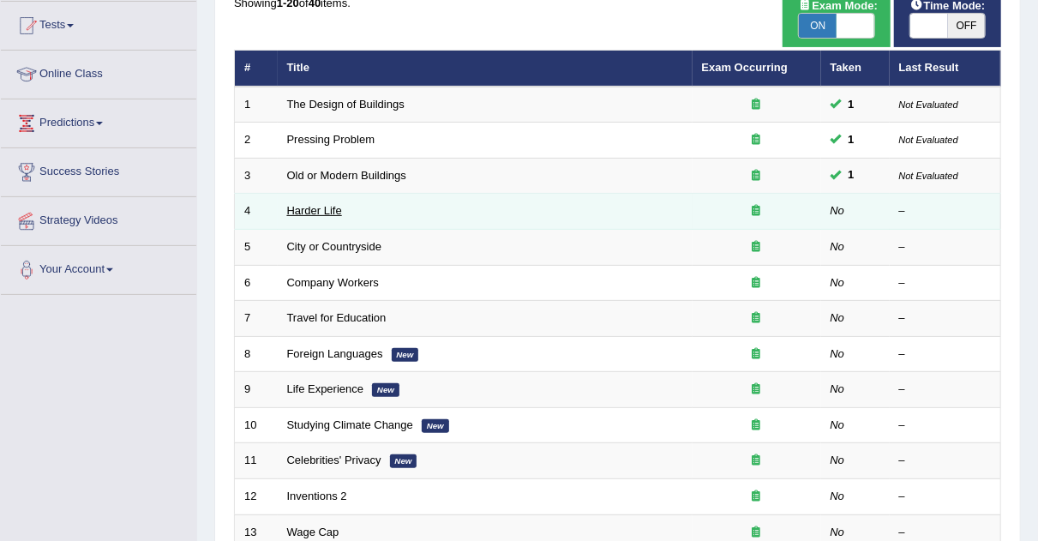
click at [312, 211] on link "Harder Life" at bounding box center [314, 210] width 55 height 13
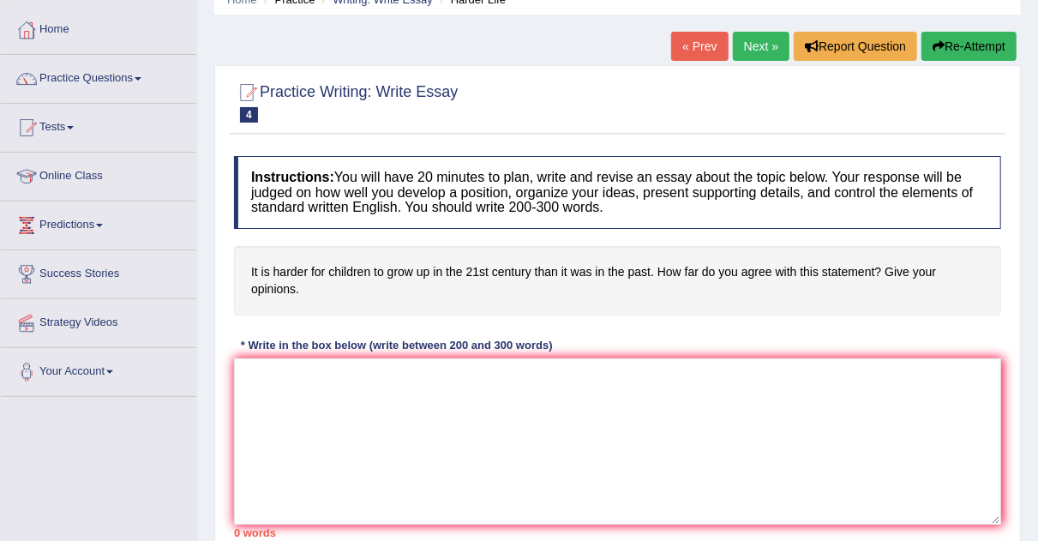
scroll to position [259, 0]
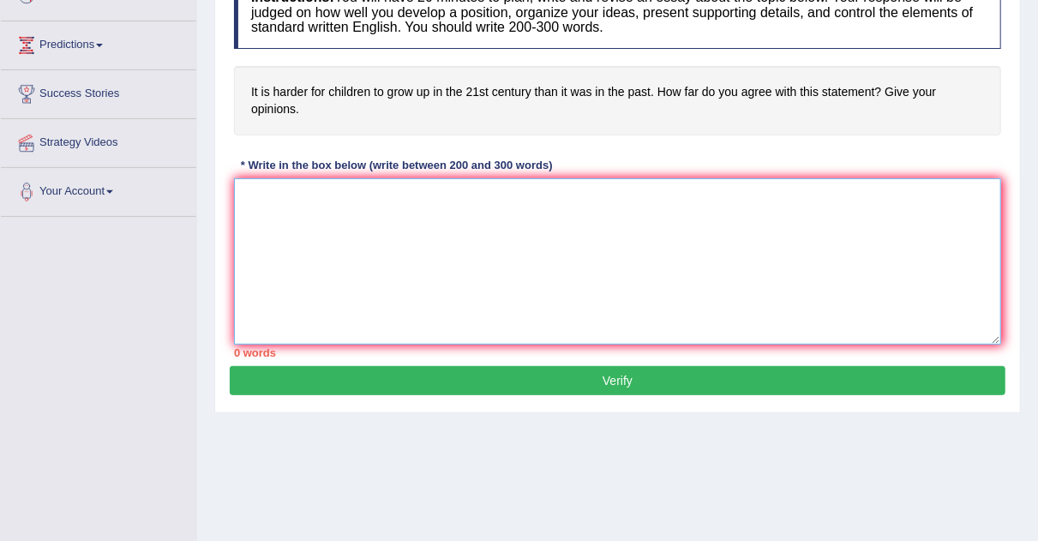
click at [401, 247] on textarea at bounding box center [617, 261] width 767 height 166
click at [370, 185] on textarea "In recent u" at bounding box center [617, 261] width 767 height 166
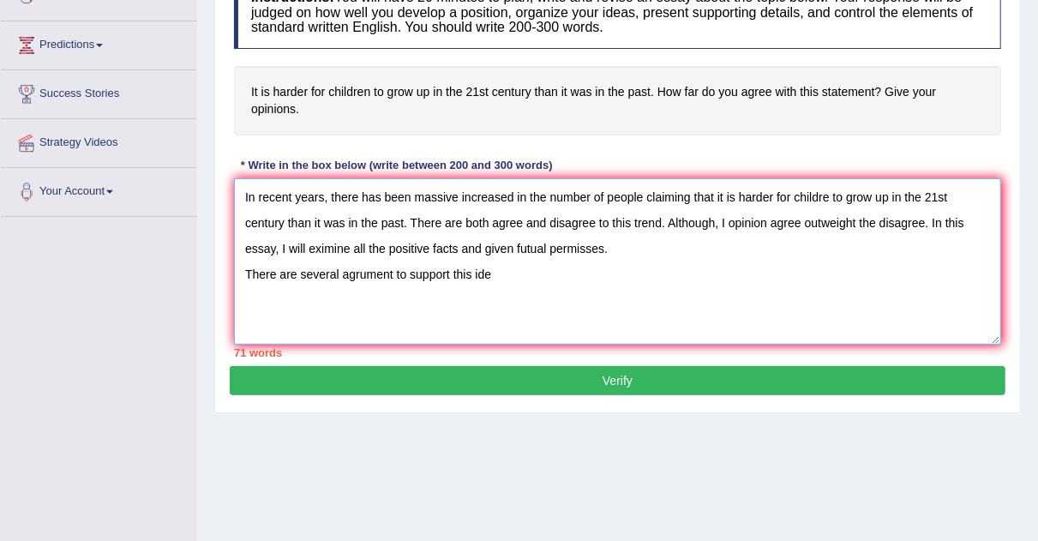
click at [354, 272] on textarea "In recent years, there has been massive increased in the number of people claim…" at bounding box center [617, 261] width 767 height 166
click at [507, 267] on textarea "In recent years, there has been massive increased in the number of people claim…" at bounding box center [617, 261] width 767 height 166
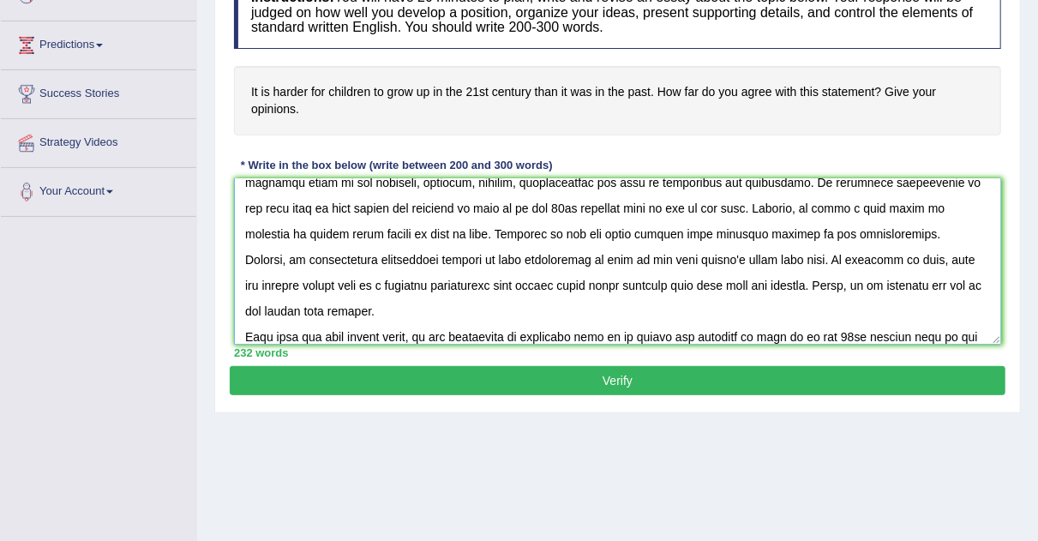
scroll to position [143, 0]
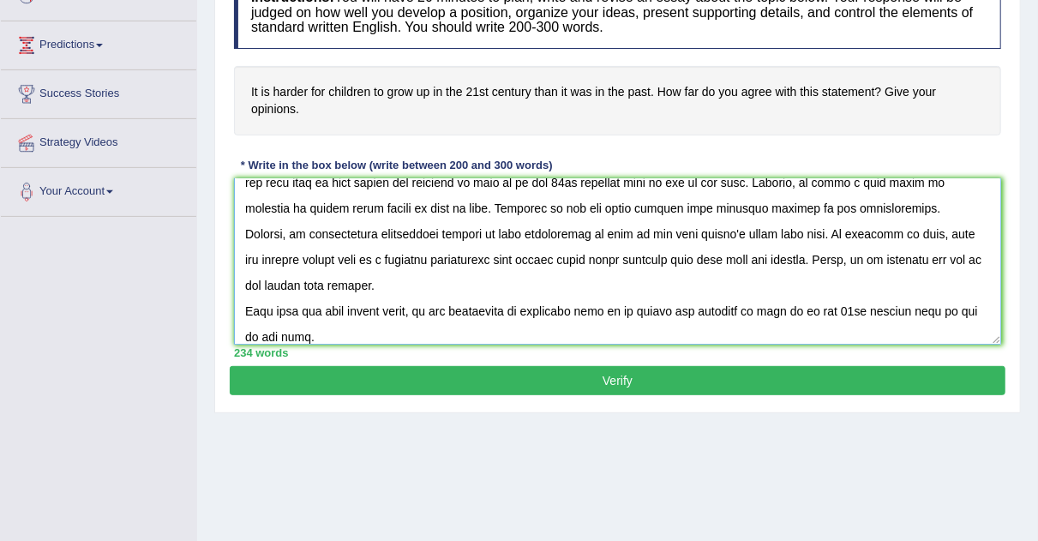
type textarea "In recent years, there has been massive increased in the number of people claim…"
click at [704, 378] on button "Verify" at bounding box center [618, 380] width 776 height 29
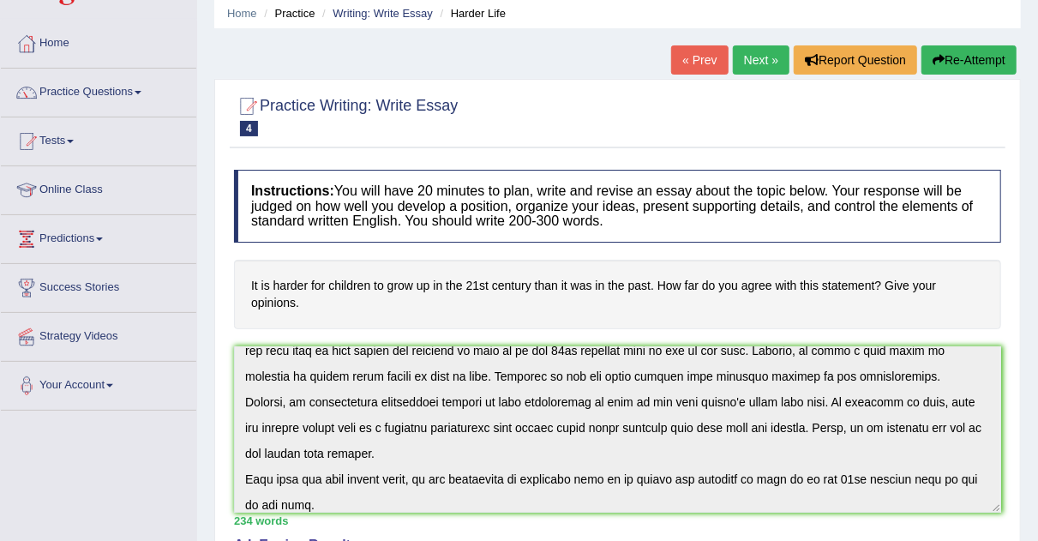
scroll to position [53, 0]
